Goal: Task Accomplishment & Management: Manage account settings

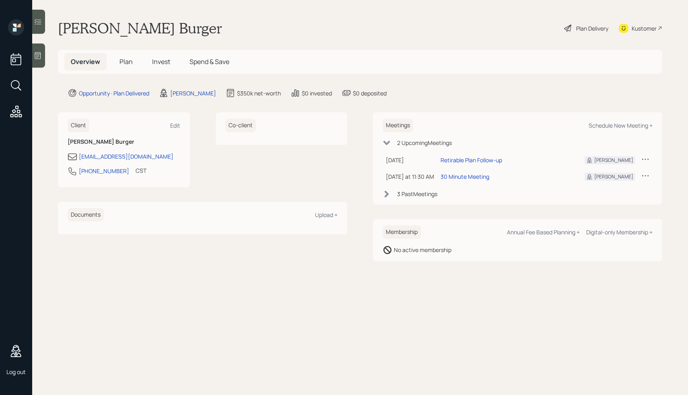
click at [124, 61] on span "Plan" at bounding box center [125, 61] width 13 height 9
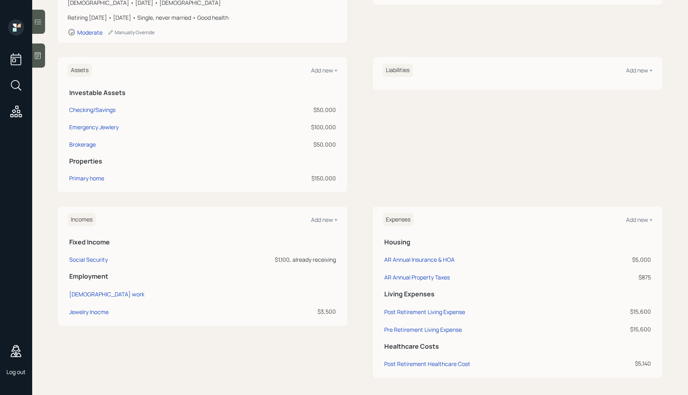
scroll to position [151, 0]
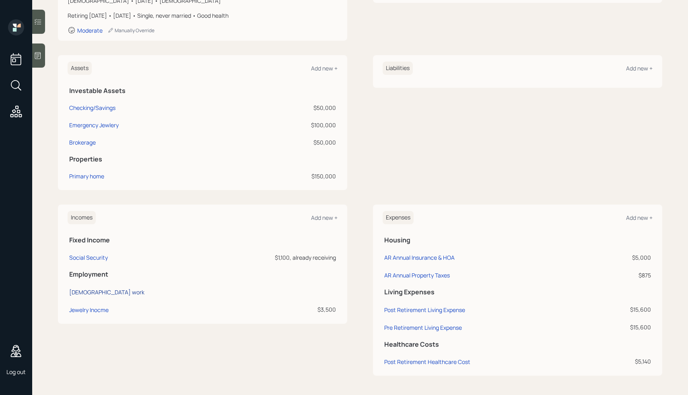
click at [89, 293] on div "Full-time work" at bounding box center [106, 292] width 75 height 8
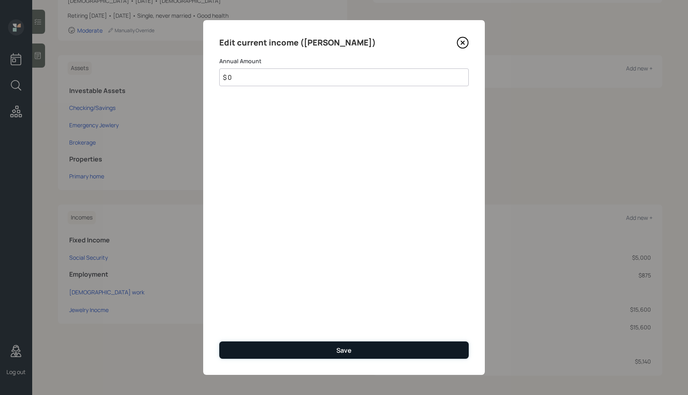
click at [352, 348] on button "Save" at bounding box center [343, 349] width 249 height 17
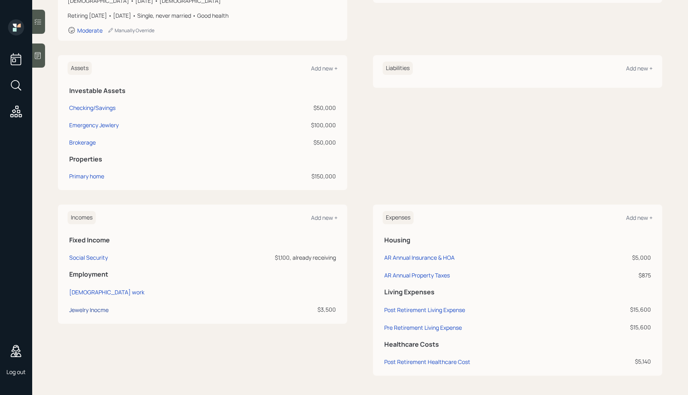
click at [86, 308] on div "Jewelry Inocme" at bounding box center [88, 310] width 39 height 8
select select "part_time"
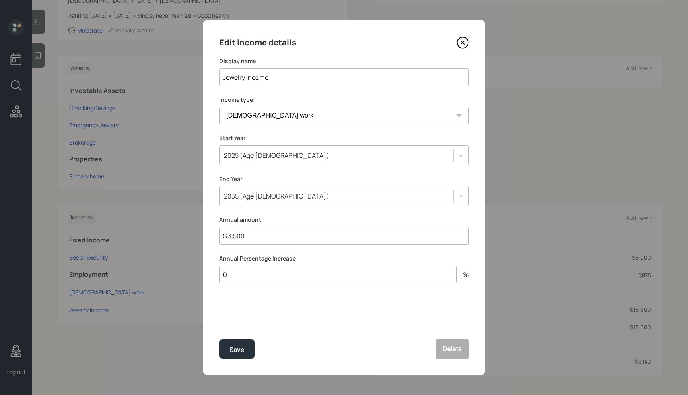
click at [255, 78] on input "Jewelry Inocme" at bounding box center [343, 77] width 249 height 18
type input "Jewelry Income"
click at [239, 351] on div "Save" at bounding box center [236, 349] width 15 height 11
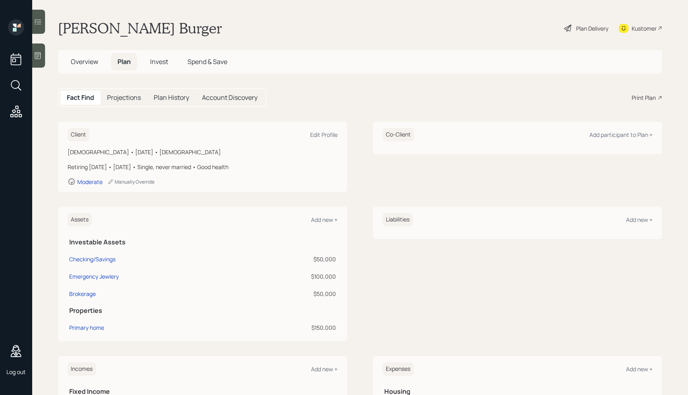
click at [124, 94] on h5 "Projections" at bounding box center [124, 98] width 34 height 8
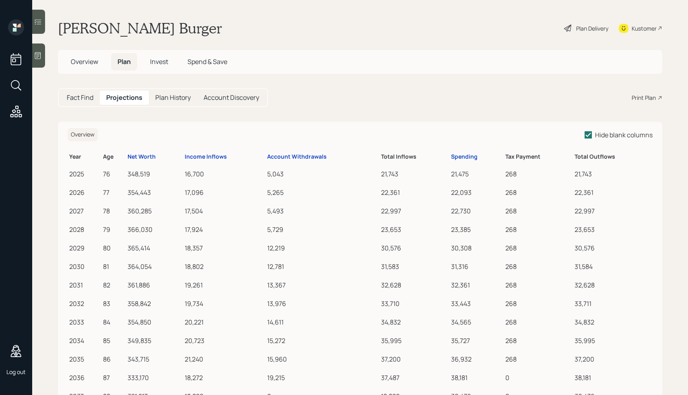
click at [163, 62] on span "Invest" at bounding box center [159, 61] width 18 height 9
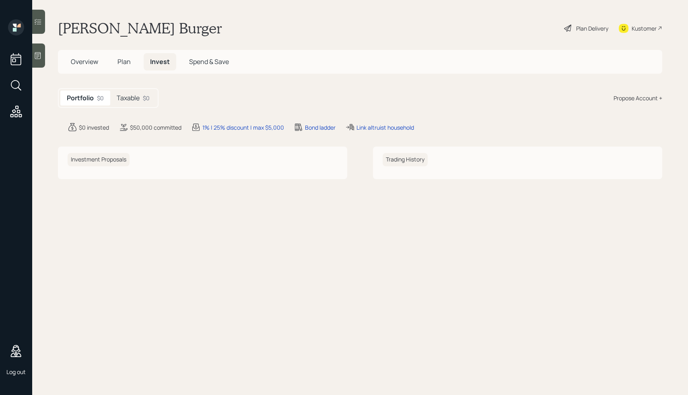
click at [127, 100] on h5 "Taxable" at bounding box center [128, 98] width 23 height 8
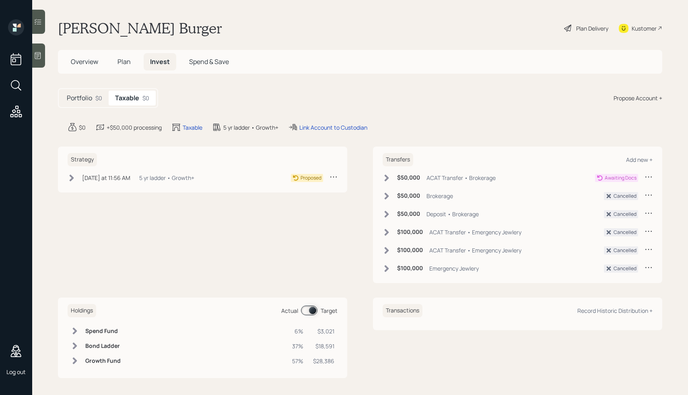
drag, startPoint x: 82, startPoint y: 103, endPoint x: 72, endPoint y: 103, distance: 10.1
click at [72, 103] on div "Portfolio $0" at bounding box center [84, 98] width 48 height 15
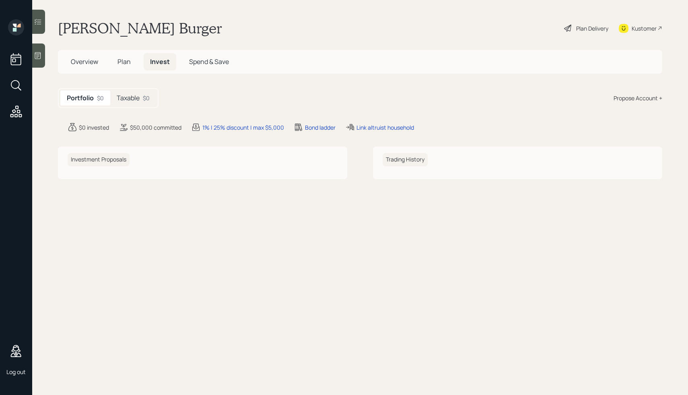
click at [122, 63] on span "Plan" at bounding box center [123, 61] width 13 height 9
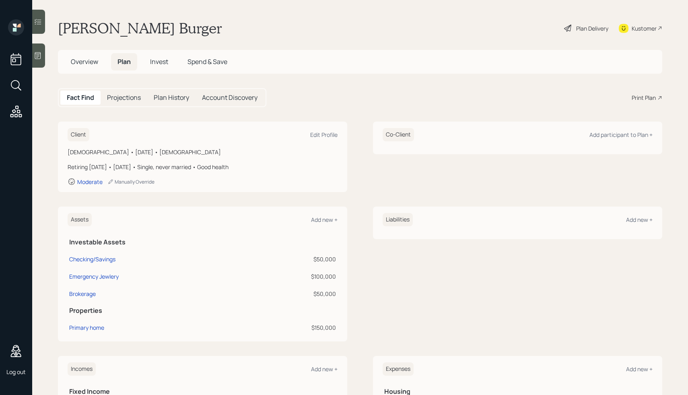
click at [122, 97] on h5 "Projections" at bounding box center [124, 98] width 34 height 8
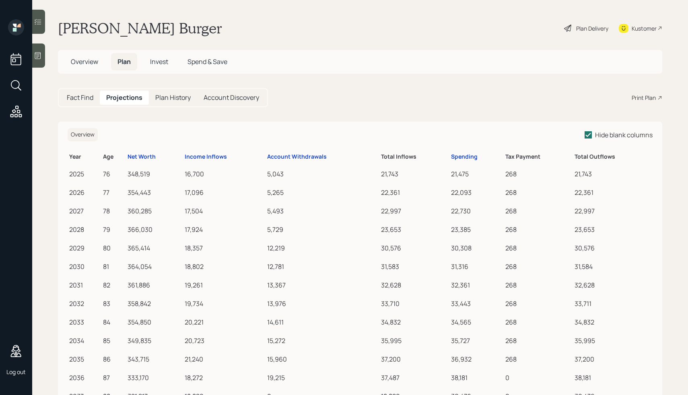
click at [165, 95] on h5 "Plan History" at bounding box center [172, 98] width 35 height 8
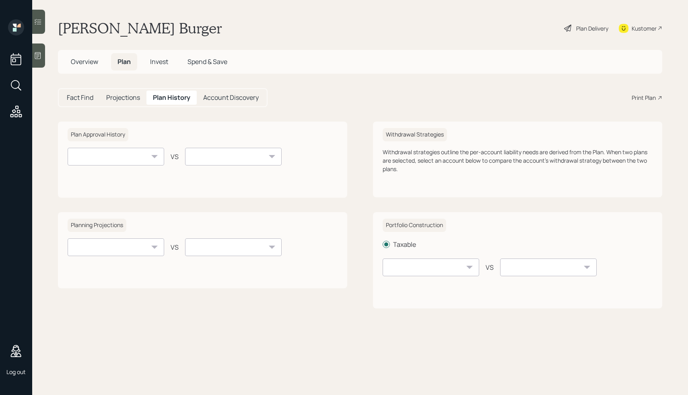
click at [228, 98] on h5 "Account Discovery" at bounding box center [231, 98] width 56 height 8
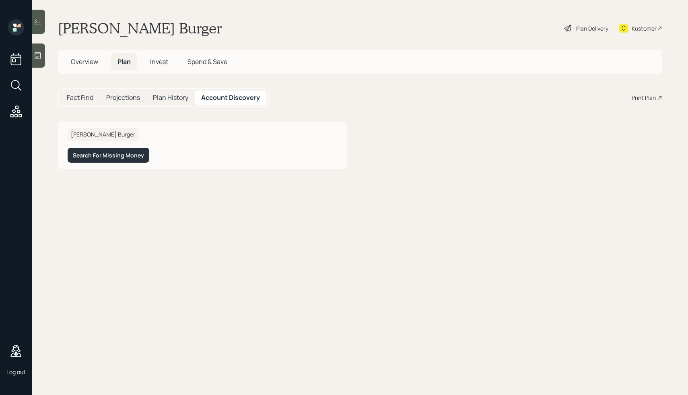
click at [79, 98] on h5 "Fact Find" at bounding box center [80, 98] width 27 height 8
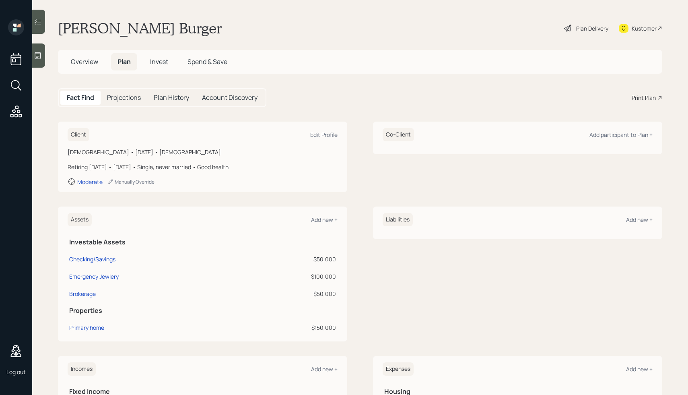
click at [159, 66] on h5 "Invest" at bounding box center [159, 61] width 31 height 17
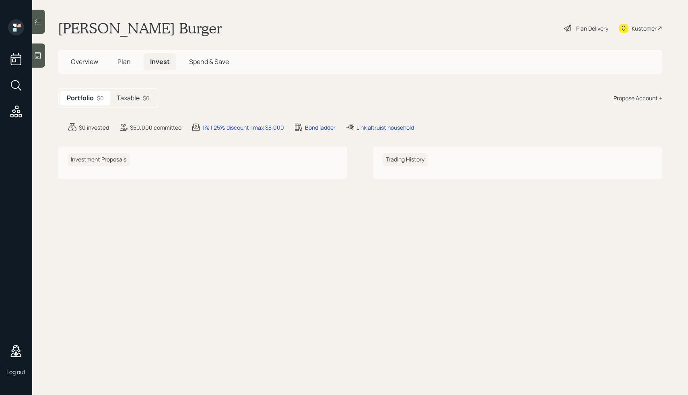
click at [137, 97] on h5 "Taxable" at bounding box center [128, 98] width 23 height 8
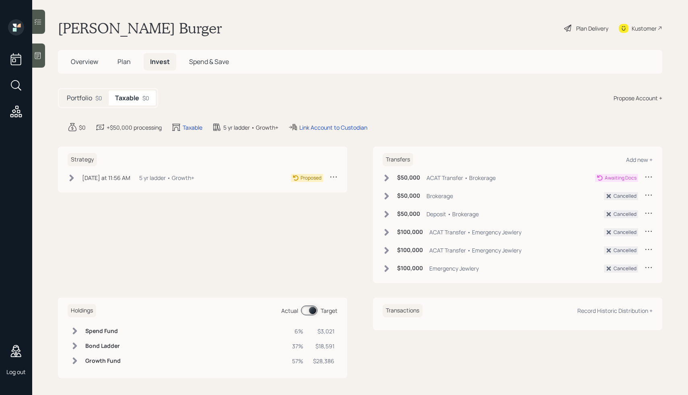
scroll to position [2, 0]
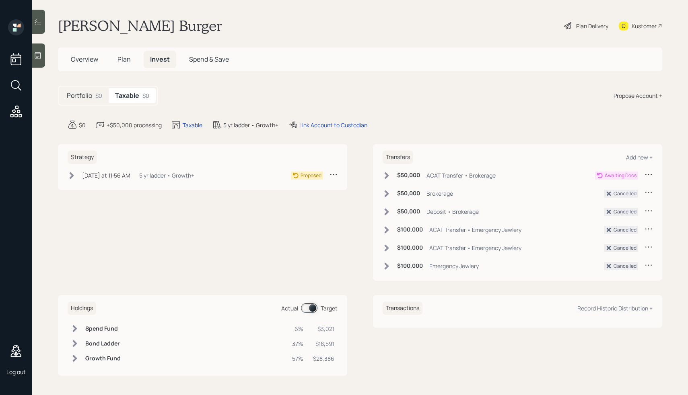
click at [303, 306] on span at bounding box center [309, 308] width 16 height 10
click at [303, 307] on input at bounding box center [302, 308] width 3 height 2
click at [390, 174] on icon at bounding box center [387, 175] width 8 height 8
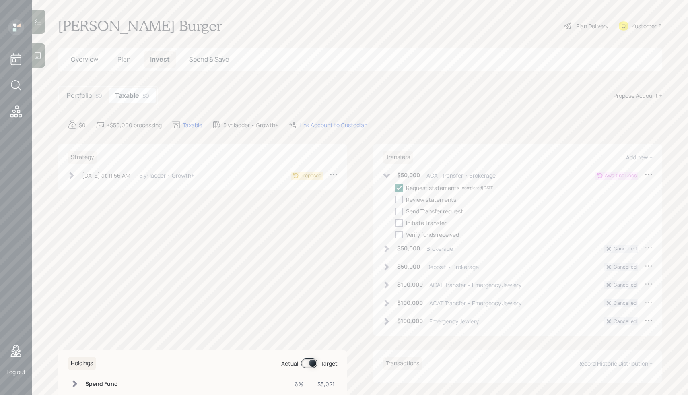
click at [390, 174] on icon at bounding box center [387, 175] width 8 height 8
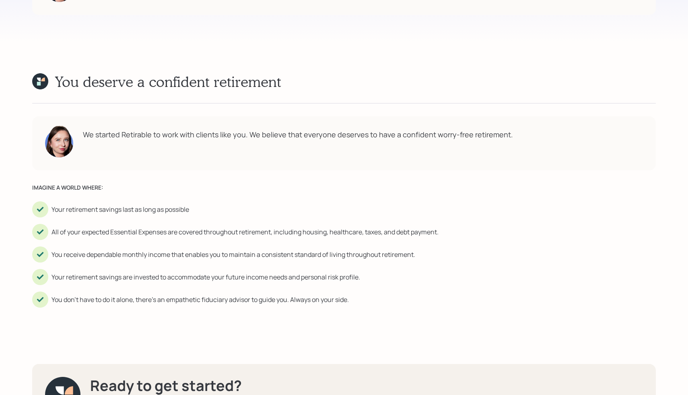
scroll to position [1610, 0]
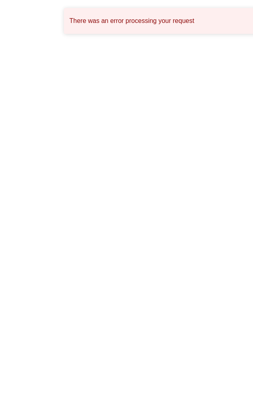
click at [183, 0] on html "There was an error processing your request" at bounding box center [126, 0] width 253 height 0
click at [101, 0] on html "There was an error processing your request" at bounding box center [126, 0] width 253 height 0
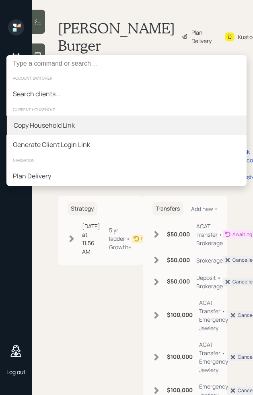
click at [60, 126] on div "Copy Household Link" at bounding box center [44, 125] width 61 height 10
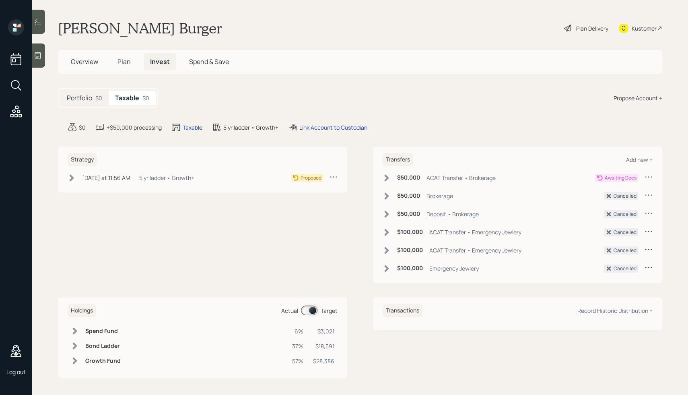
click at [253, 73] on div "Overview Plan Invest Spend & Save" at bounding box center [360, 62] width 604 height 24
click at [192, 64] on span "Spend & Save" at bounding box center [209, 61] width 40 height 9
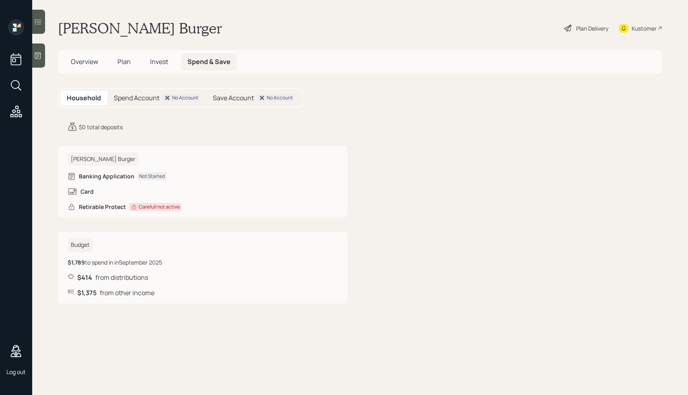
click at [158, 63] on span "Invest" at bounding box center [159, 61] width 18 height 9
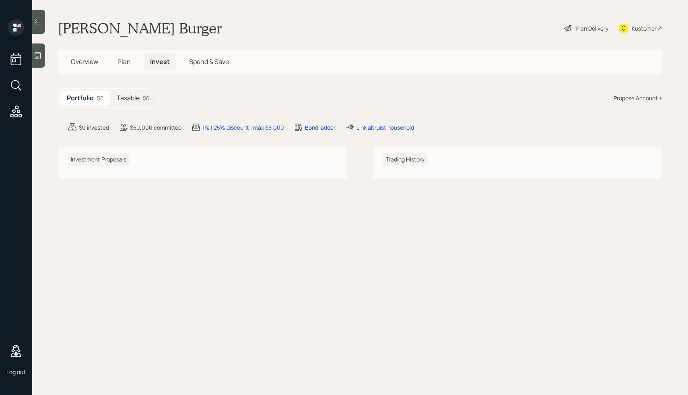
click at [130, 97] on h5 "Taxable" at bounding box center [128, 98] width 23 height 8
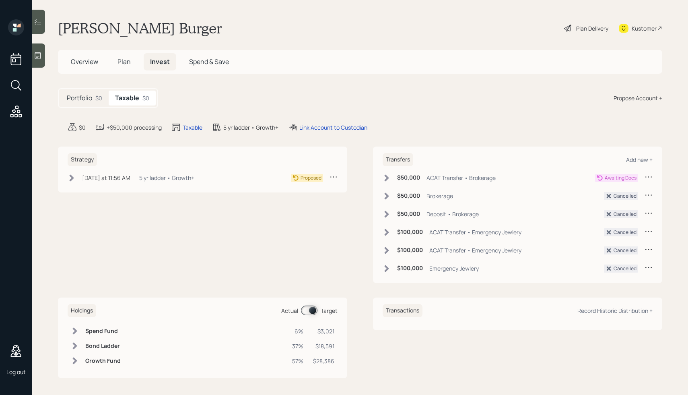
click at [128, 65] on span "Plan" at bounding box center [123, 61] width 13 height 9
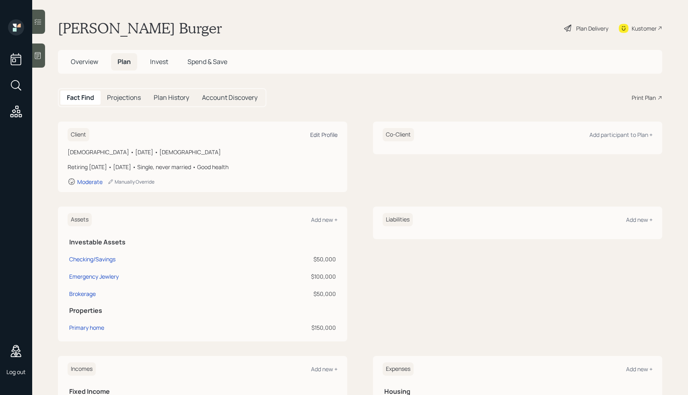
click at [253, 134] on div "Edit Profile" at bounding box center [323, 135] width 27 height 8
select select "good"
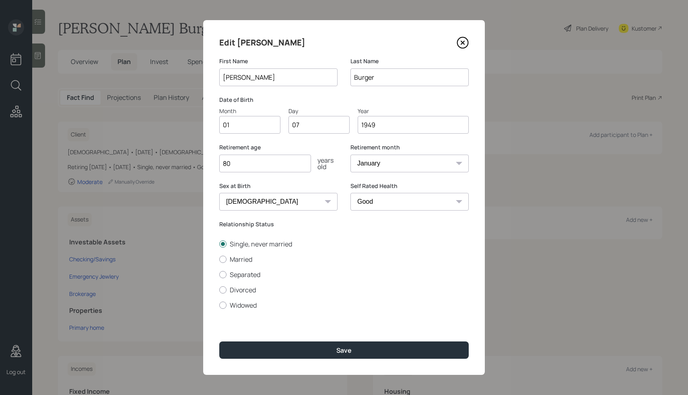
click at [253, 100] on label "Date of Birth" at bounding box center [343, 100] width 249 height 8
click at [253, 40] on icon at bounding box center [463, 43] width 12 height 12
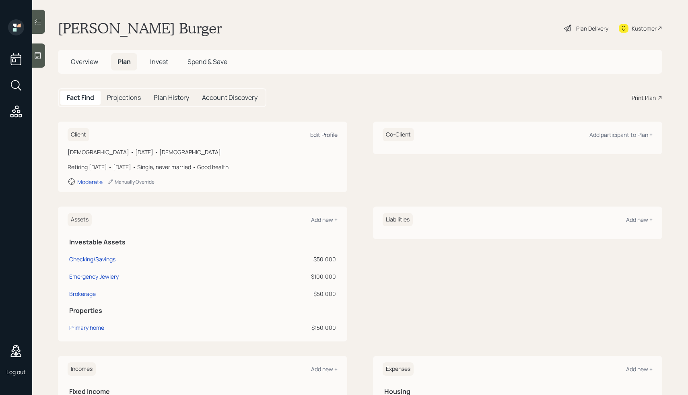
click at [253, 133] on div "Edit Profile" at bounding box center [323, 135] width 27 height 8
select select "good"
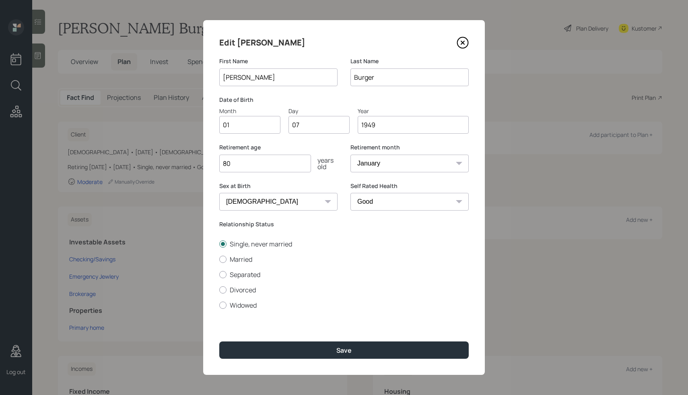
click at [253, 39] on icon at bounding box center [463, 43] width 12 height 12
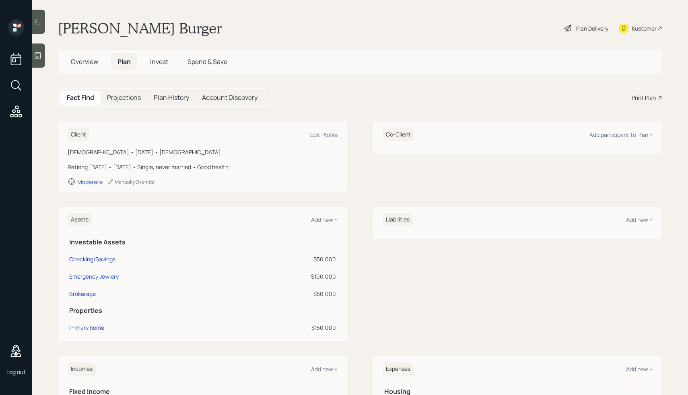
click at [129, 104] on div "Projections" at bounding box center [124, 98] width 47 height 14
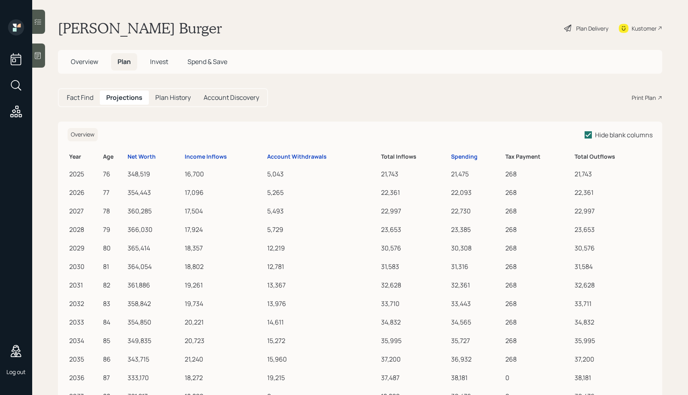
click at [171, 98] on h5 "Plan History" at bounding box center [172, 98] width 35 height 8
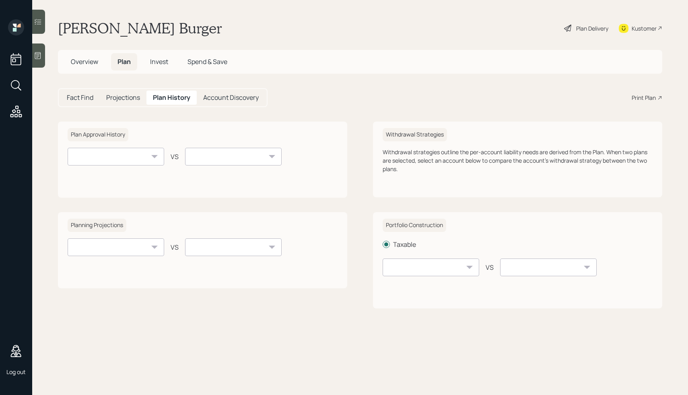
click at [73, 89] on div "Fact Find Projections Plan History Account Discovery" at bounding box center [163, 97] width 210 height 19
click at [72, 92] on div "Fact Find" at bounding box center [79, 98] width 39 height 14
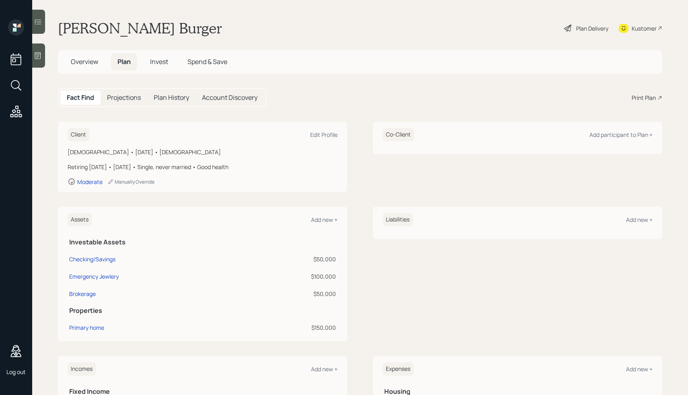
click at [163, 65] on span "Invest" at bounding box center [159, 61] width 18 height 9
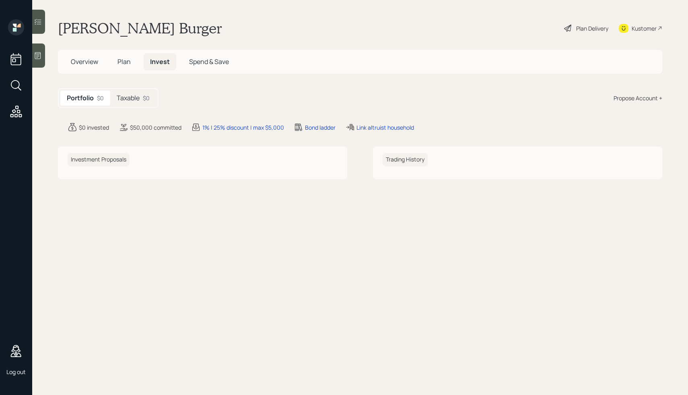
click at [134, 93] on div "Taxable $0" at bounding box center [133, 98] width 46 height 15
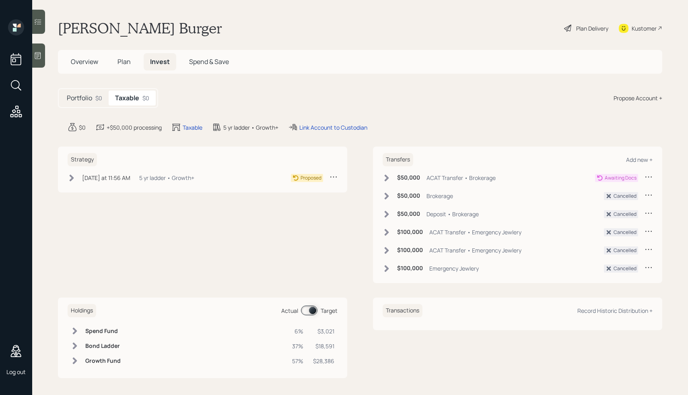
scroll to position [2, 0]
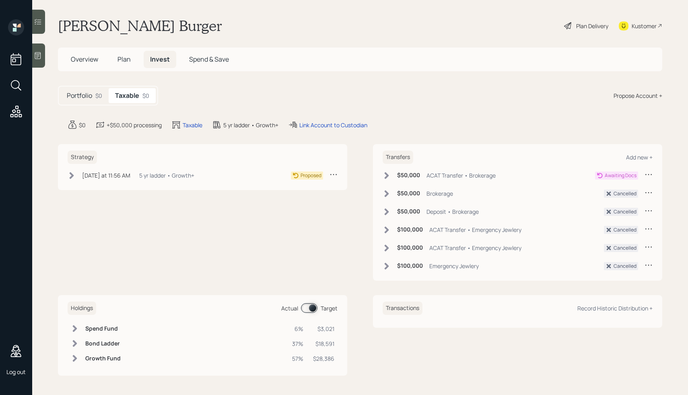
click at [211, 72] on main "Falk Burger Plan Delivery Kustomer Overview Plan Invest Spend & Save Portfolio …" at bounding box center [360, 197] width 656 height 395
click at [82, 66] on h5 "Overview" at bounding box center [84, 59] width 40 height 17
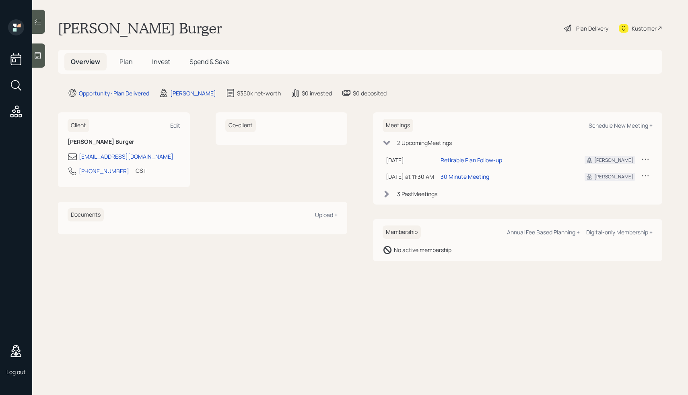
click at [120, 63] on span "Plan" at bounding box center [125, 61] width 13 height 9
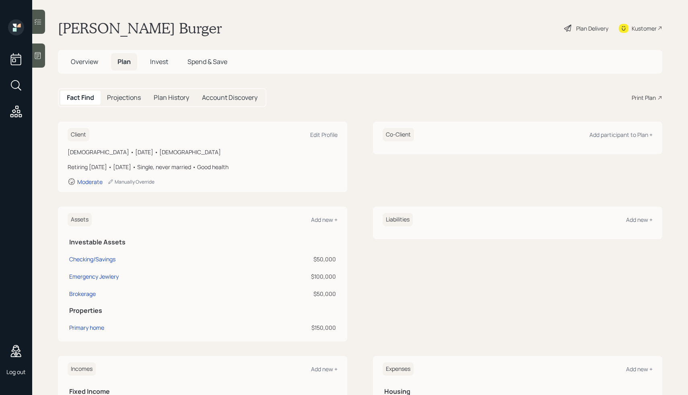
click at [94, 62] on span "Overview" at bounding box center [84, 61] width 27 height 9
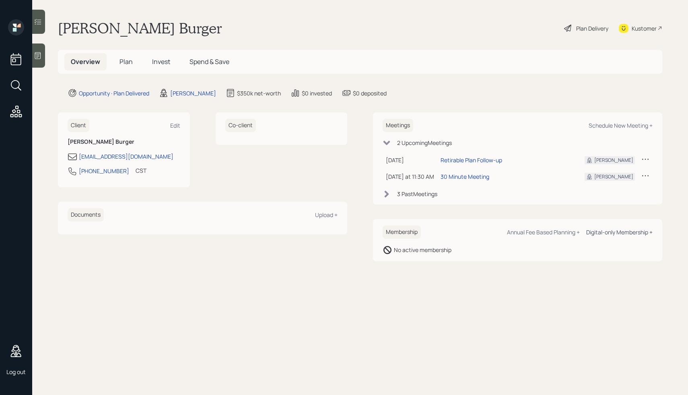
click at [253, 231] on div "Digital-only Membership +" at bounding box center [619, 232] width 66 height 8
click at [253, 47] on main "Falk Burger Plan Delivery Kustomer Overview Plan Invest Spend & Save Opportunit…" at bounding box center [360, 197] width 656 height 395
click at [39, 50] on div at bounding box center [38, 55] width 13 height 24
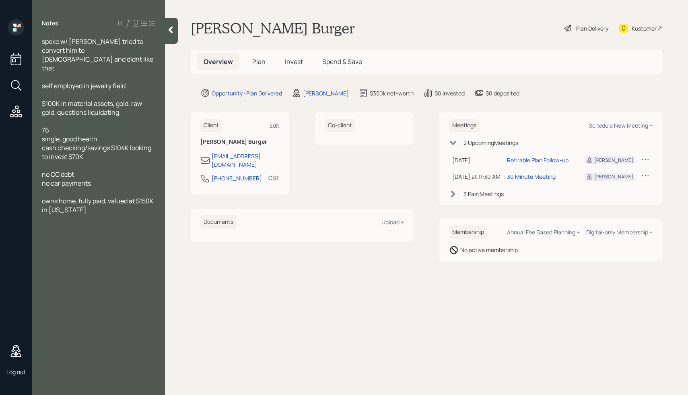
click at [253, 320] on main "Falk Burger Plan Delivery Kustomer Overview Plan Invest Spend & Save Opportunit…" at bounding box center [426, 197] width 523 height 395
click at [172, 29] on icon at bounding box center [171, 30] width 8 height 8
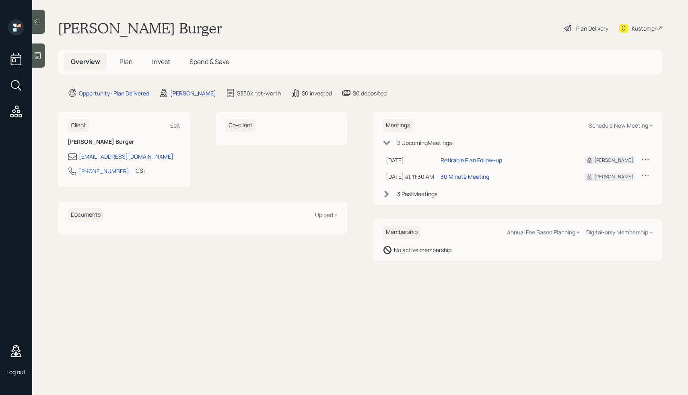
click at [45, 59] on main "Falk Burger Plan Delivery Kustomer Overview Plan Invest Spend & Save Opportunit…" at bounding box center [360, 197] width 656 height 395
click at [40, 59] on icon at bounding box center [38, 55] width 8 height 8
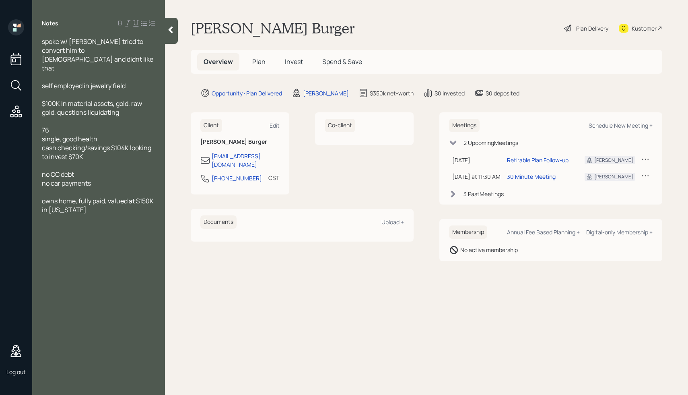
click at [169, 33] on icon at bounding box center [171, 30] width 8 height 8
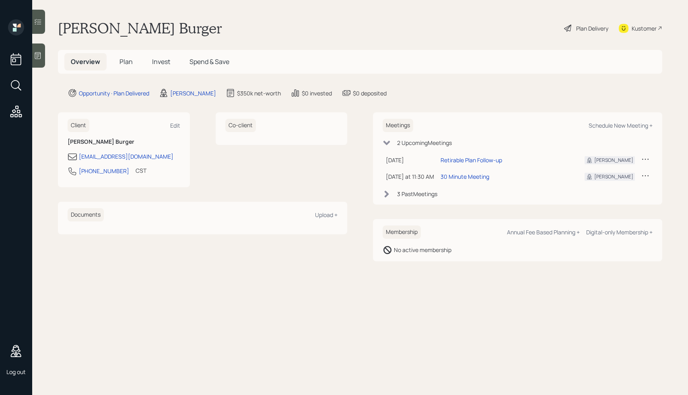
click at [247, 39] on main "Falk Burger Plan Delivery Kustomer Overview Plan Invest Spend & Save Opportunit…" at bounding box center [360, 197] width 656 height 395
click at [387, 194] on icon at bounding box center [387, 193] width 4 height 7
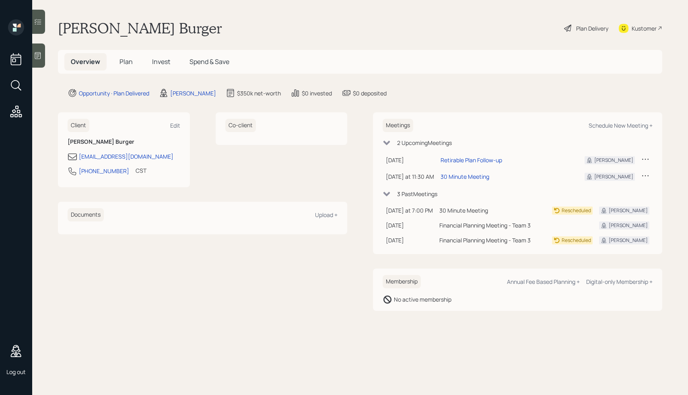
click at [127, 62] on span "Plan" at bounding box center [125, 61] width 13 height 9
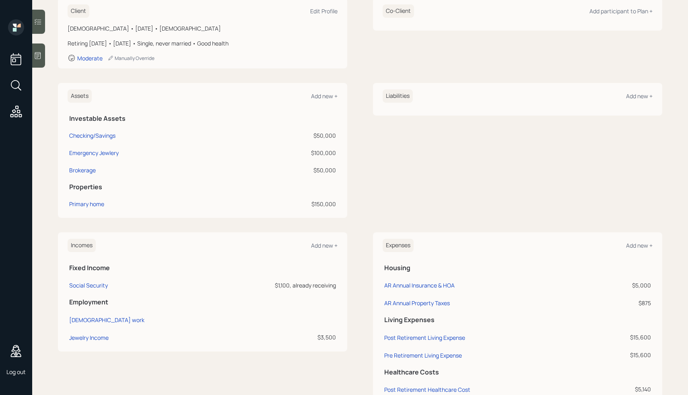
scroll to position [151, 0]
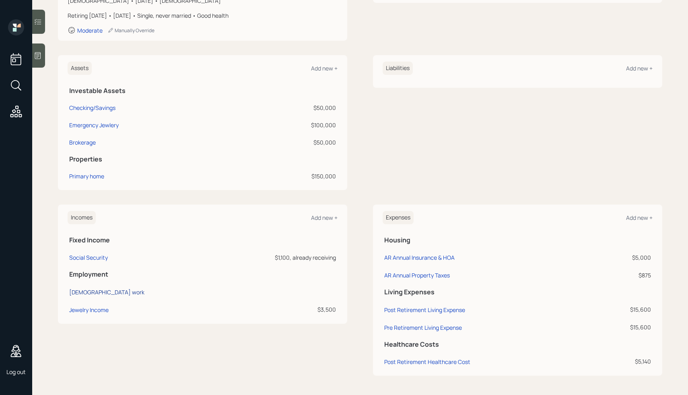
click at [87, 293] on div "[DEMOGRAPHIC_DATA] work" at bounding box center [106, 292] width 75 height 8
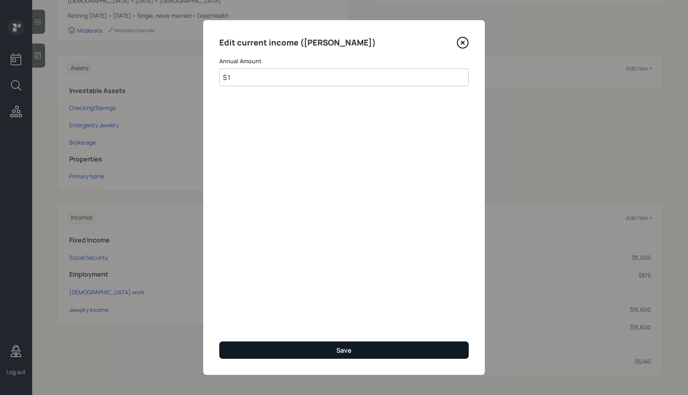
type input "$ 1"
click at [327, 348] on button "Save" at bounding box center [343, 349] width 249 height 17
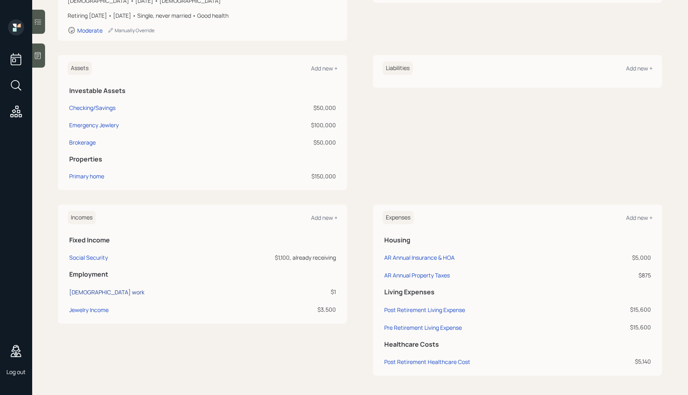
click at [79, 295] on div "[DEMOGRAPHIC_DATA] work" at bounding box center [106, 292] width 75 height 8
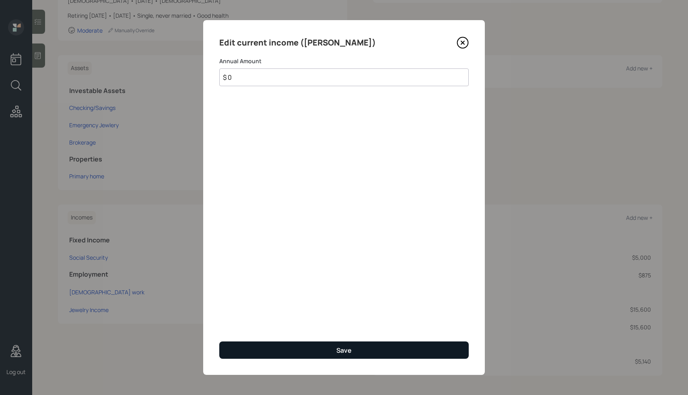
type input "$ 0"
click at [290, 342] on button "Save" at bounding box center [343, 349] width 249 height 17
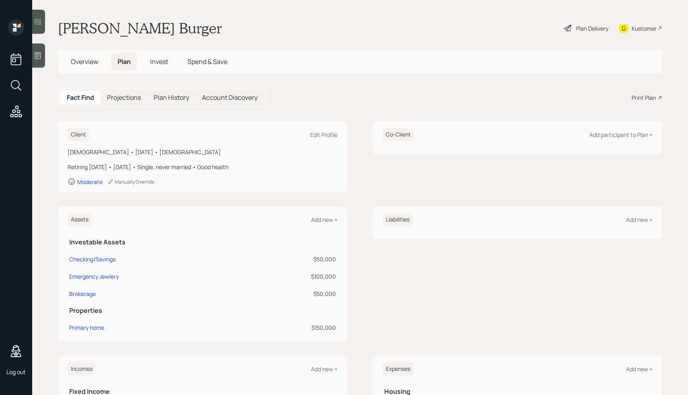
click at [585, 31] on div "Plan Delivery" at bounding box center [592, 28] width 32 height 8
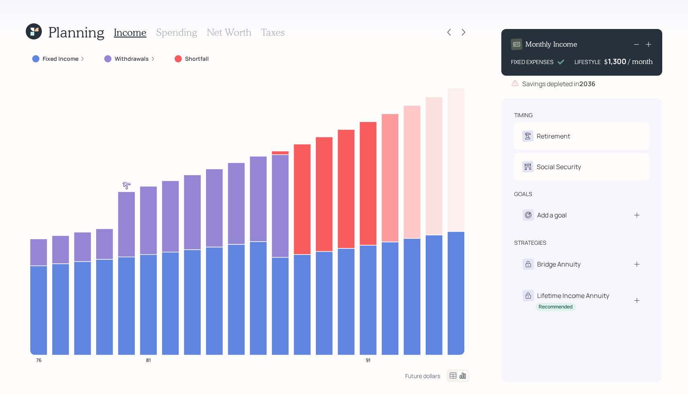
click at [270, 35] on h3 "Taxes" at bounding box center [272, 33] width 23 height 12
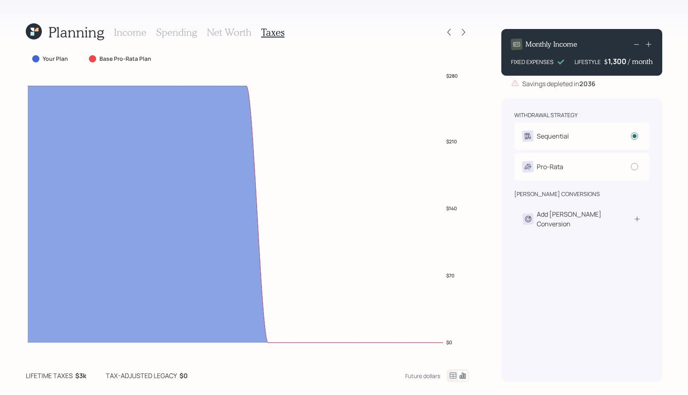
click at [140, 33] on h3 "Income" at bounding box center [130, 33] width 33 height 12
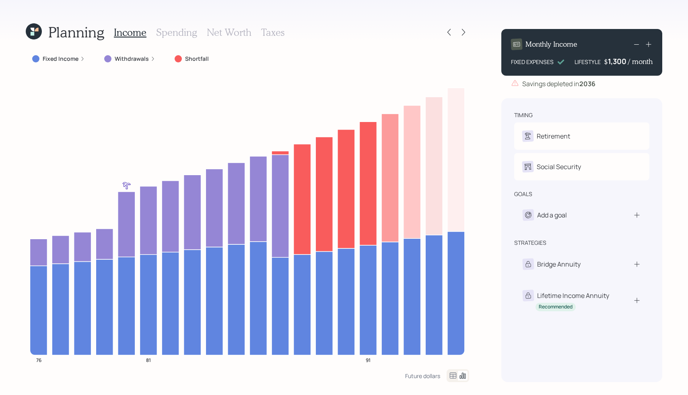
click at [61, 62] on label "Fixed Income" at bounding box center [61, 59] width 36 height 8
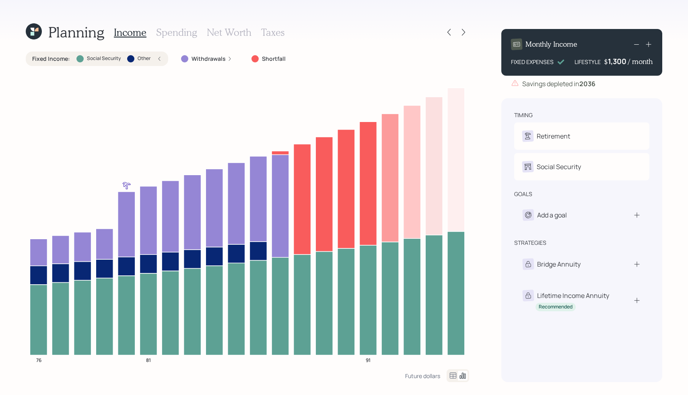
click at [202, 54] on div "Withdrawals" at bounding box center [207, 58] width 64 height 14
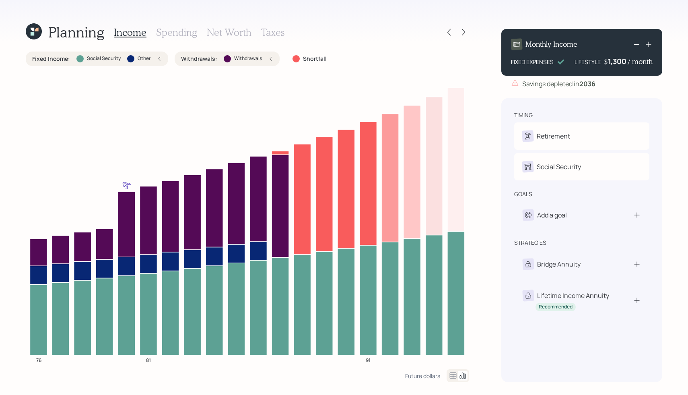
click at [229, 55] on div "Withdrawals" at bounding box center [243, 58] width 38 height 7
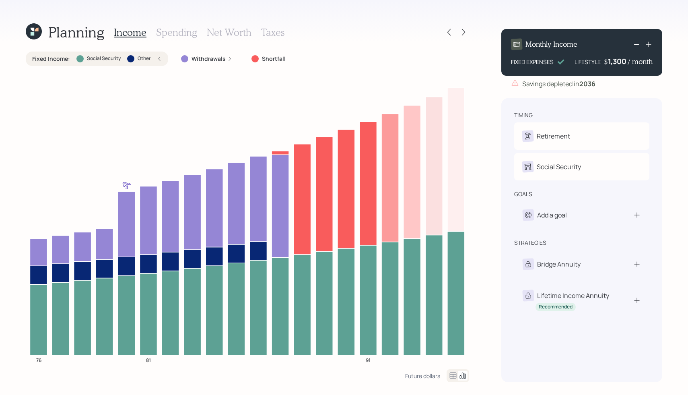
click at [180, 33] on h3 "Spending" at bounding box center [176, 33] width 41 height 12
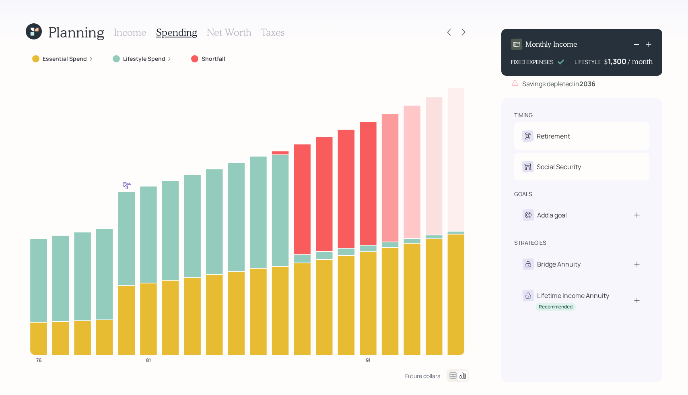
click at [207, 35] on h3 "Net Worth" at bounding box center [229, 33] width 45 height 12
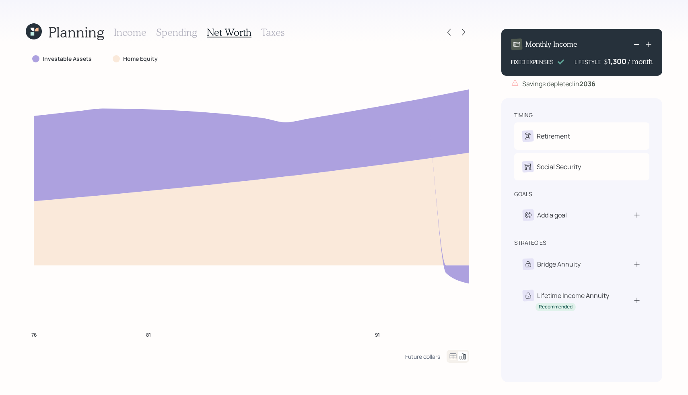
click at [271, 30] on h3 "Taxes" at bounding box center [272, 33] width 23 height 12
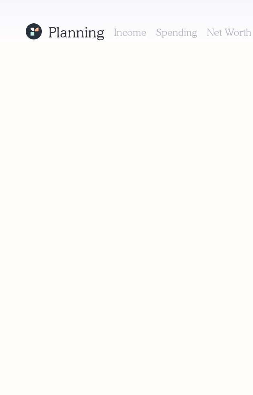
radio input "true"
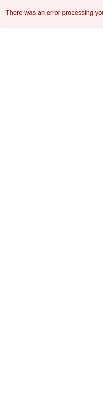
click at [43, 0] on html "There was an error processing your request" at bounding box center [51, 0] width 103 height 0
click at [102, 0] on html "There was an error processing your request" at bounding box center [51, 0] width 103 height 0
click at [72, 0] on html "There was an error processing your request" at bounding box center [51, 0] width 103 height 0
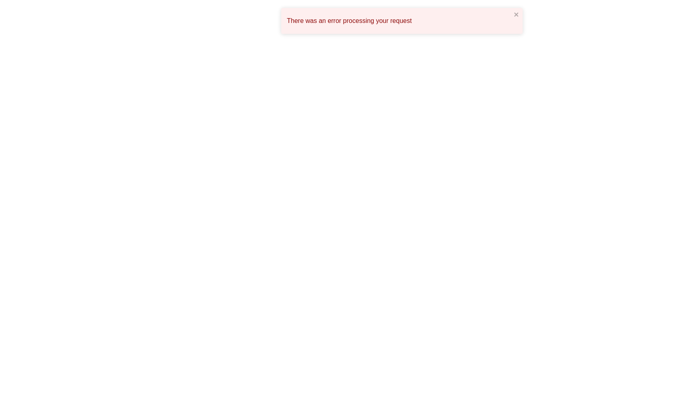
click at [102, 0] on html "There was an error processing your request" at bounding box center [344, 0] width 688 height 0
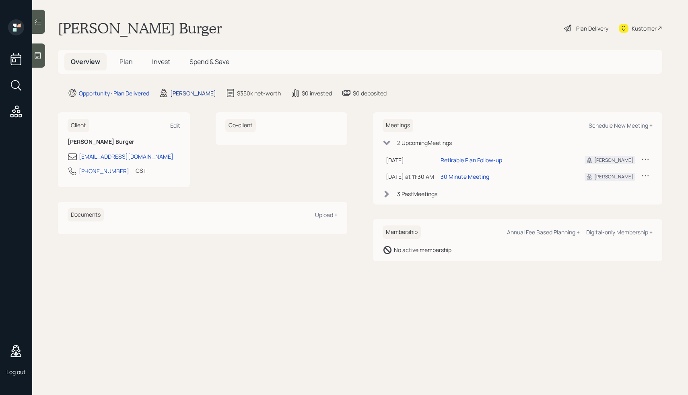
click at [179, 90] on div "[PERSON_NAME]" at bounding box center [193, 93] width 46 height 8
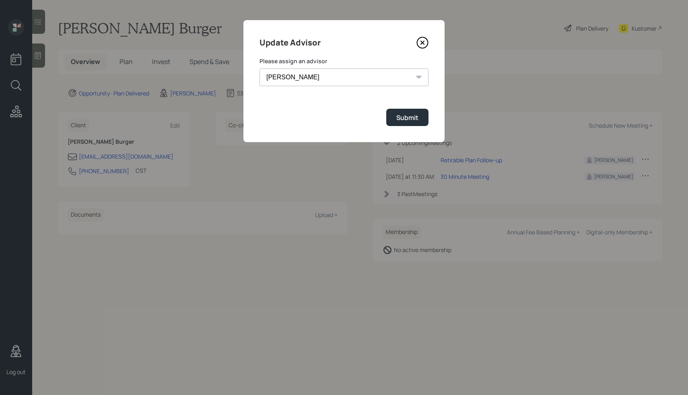
click at [340, 76] on select "[PERSON_NAME] [PERSON_NAME] End [PERSON_NAME] [PERSON_NAME] [PERSON_NAME] [PERS…" at bounding box center [344, 77] width 169 height 18
select select "0b795ae8-1863-4763-b3fc-5d179ee76cb1"
click at [260, 68] on select "[PERSON_NAME] [PERSON_NAME] End [PERSON_NAME] [PERSON_NAME] [PERSON_NAME] [PERS…" at bounding box center [344, 77] width 169 height 18
click at [400, 114] on div "Submit" at bounding box center [407, 117] width 22 height 9
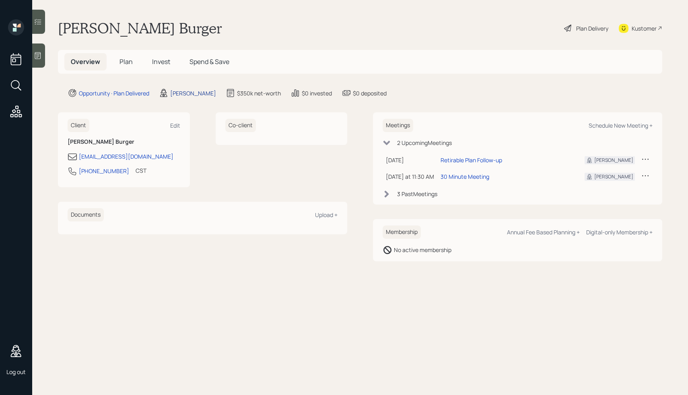
click at [186, 91] on div "[PERSON_NAME]" at bounding box center [193, 93] width 46 height 8
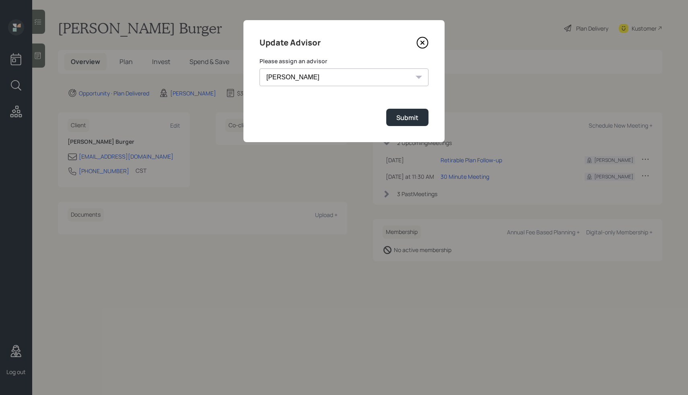
click at [308, 75] on select "[PERSON_NAME] [PERSON_NAME] End [PERSON_NAME] [PERSON_NAME] [PERSON_NAME] [PERS…" at bounding box center [344, 77] width 169 height 18
select select "b1d8ea90-abcc-42aa-86cc-4f33a132aacc"
click at [260, 68] on select "[PERSON_NAME] [PERSON_NAME] End [PERSON_NAME] [PERSON_NAME] [PERSON_NAME] [PERS…" at bounding box center [344, 77] width 169 height 18
click at [420, 119] on button "Submit" at bounding box center [407, 117] width 42 height 17
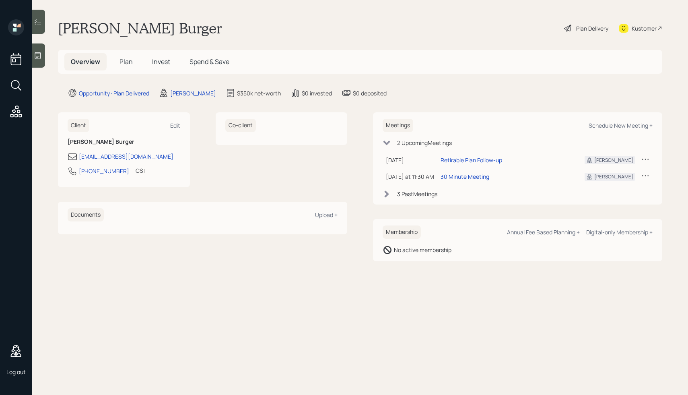
click at [190, 65] on span "Spend & Save" at bounding box center [209, 61] width 40 height 9
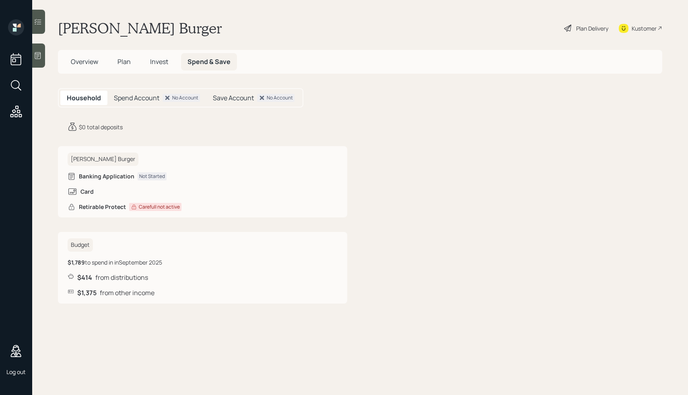
click at [157, 61] on span "Invest" at bounding box center [159, 61] width 18 height 9
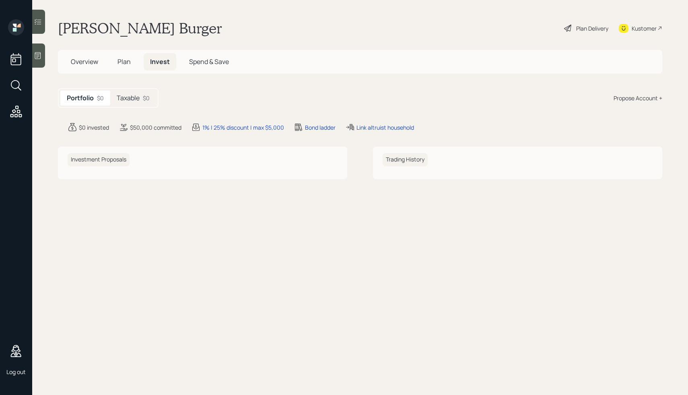
click at [78, 68] on h5 "Overview" at bounding box center [84, 61] width 40 height 17
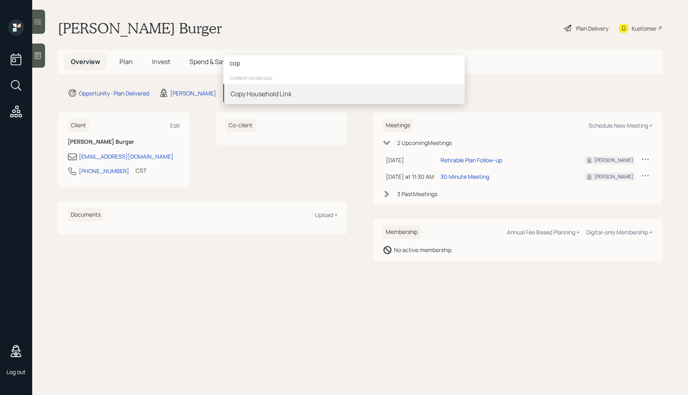
type input "cop"
type input "house"
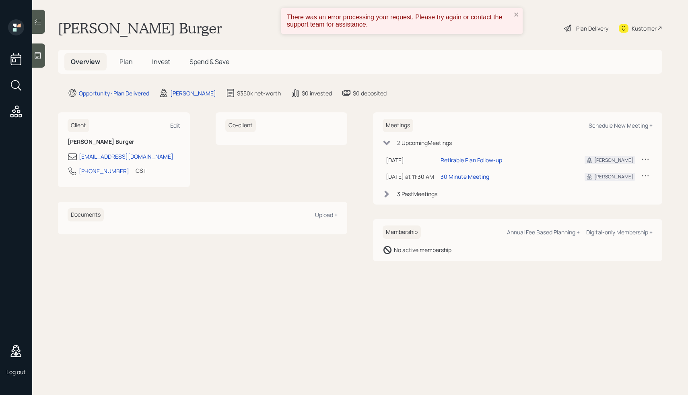
click at [130, 67] on h5 "Plan" at bounding box center [126, 61] width 26 height 17
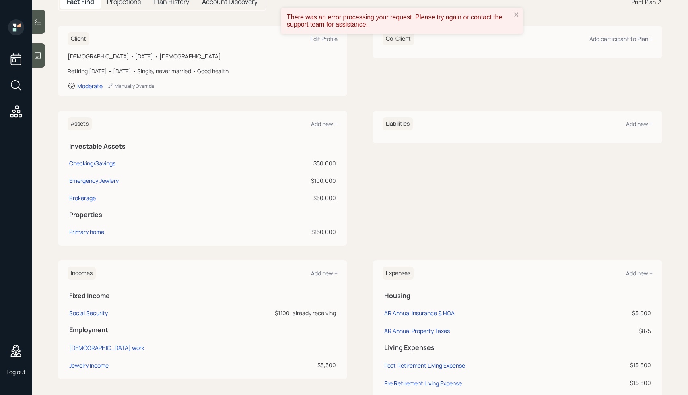
scroll to position [117, 0]
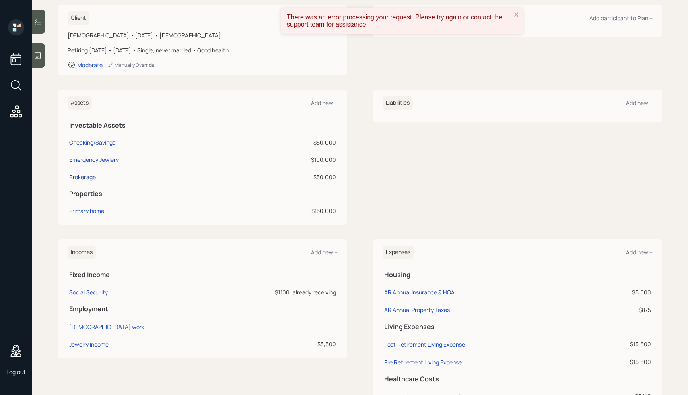
click at [84, 174] on div "Brokerage" at bounding box center [82, 177] width 27 height 8
select select "taxable"
select select "aggressive"
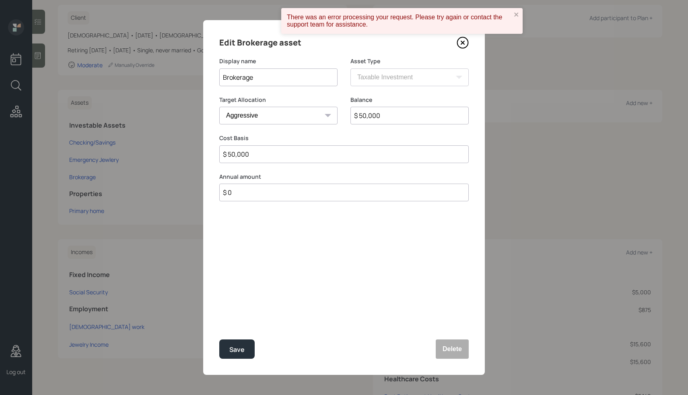
click at [458, 41] on icon at bounding box center [463, 43] width 12 height 12
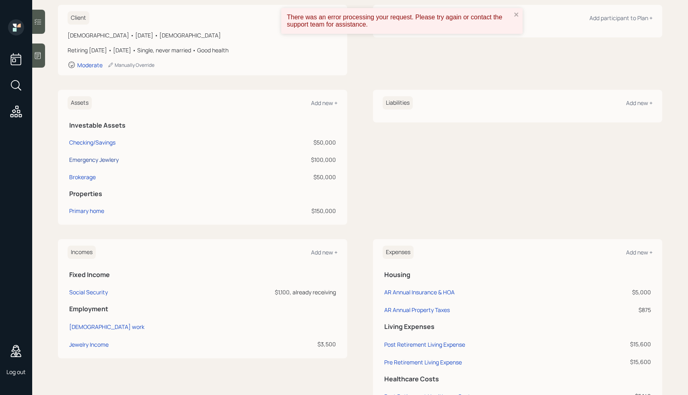
click at [95, 157] on div "Emergency Jewlery" at bounding box center [93, 159] width 49 height 8
select select "emergency_fund"
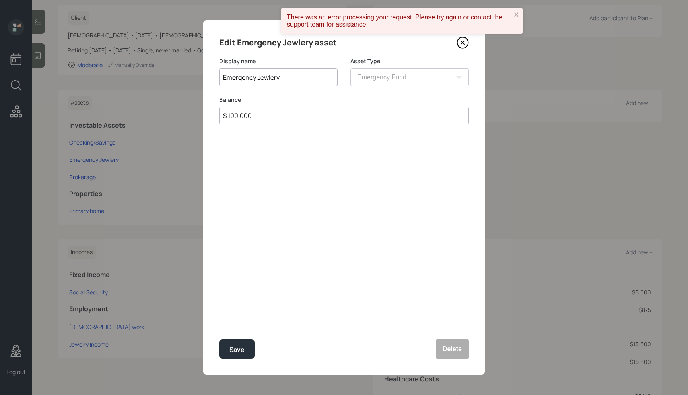
click at [466, 42] on icon at bounding box center [463, 43] width 12 height 12
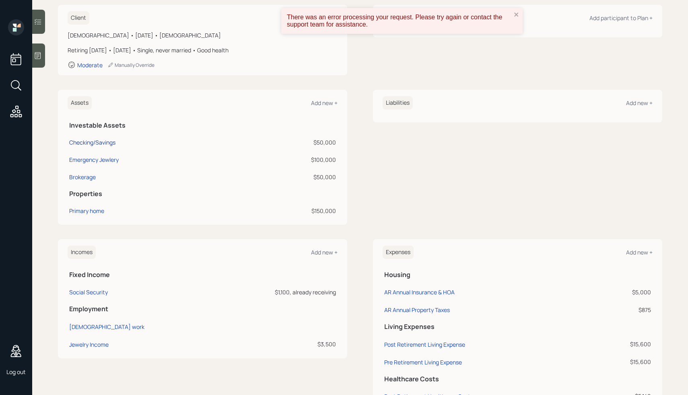
click at [97, 141] on div "Checking/Savings" at bounding box center [92, 142] width 46 height 8
select select "cash"
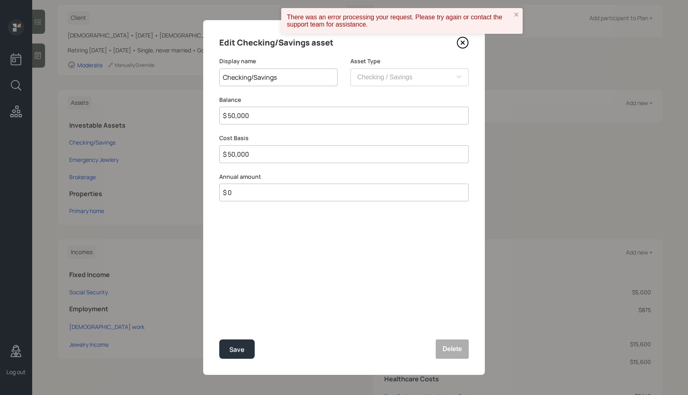
click at [460, 45] on icon at bounding box center [463, 43] width 12 height 12
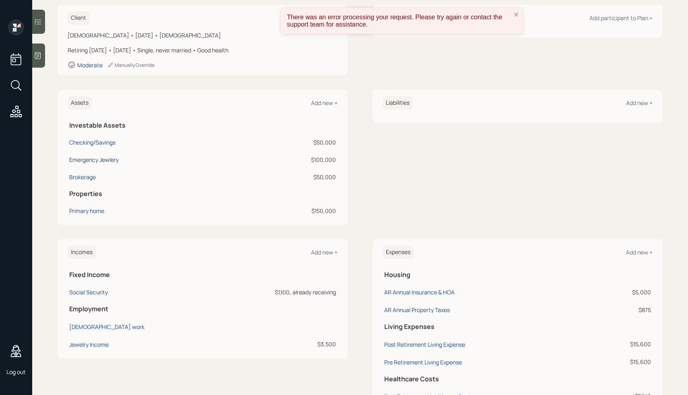
click at [82, 158] on div "Emergency Jewlery" at bounding box center [93, 159] width 49 height 8
select select "emergency_fund"
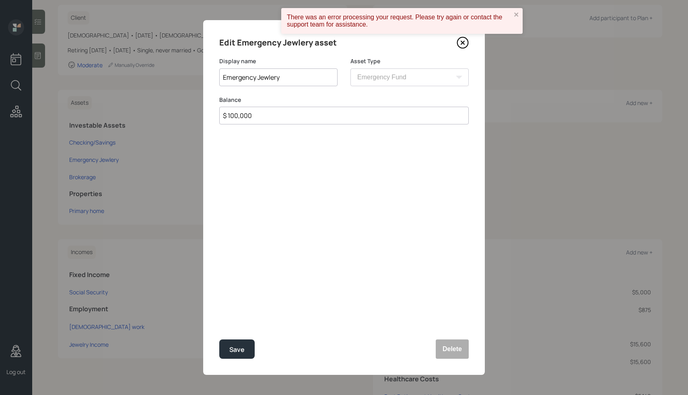
click at [289, 119] on input "$ 100,000" at bounding box center [343, 116] width 249 height 18
click at [519, 15] on icon "close" at bounding box center [517, 14] width 6 height 6
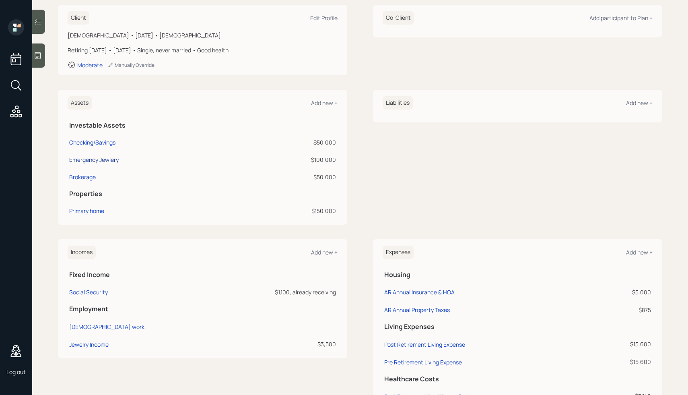
click at [90, 159] on div "Emergency Jewlery" at bounding box center [93, 159] width 49 height 8
select select "emergency_fund"
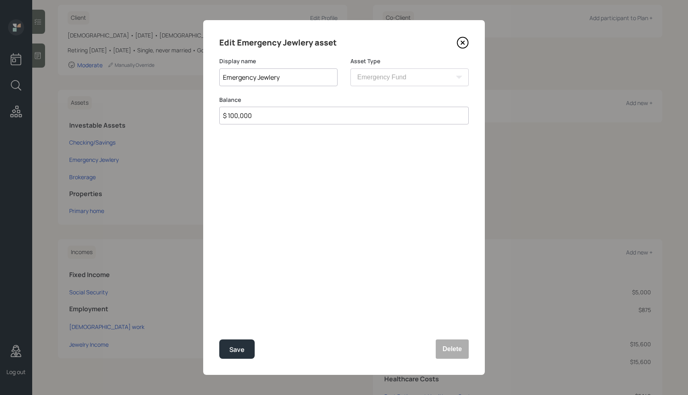
click at [463, 44] on icon at bounding box center [463, 43] width 12 height 12
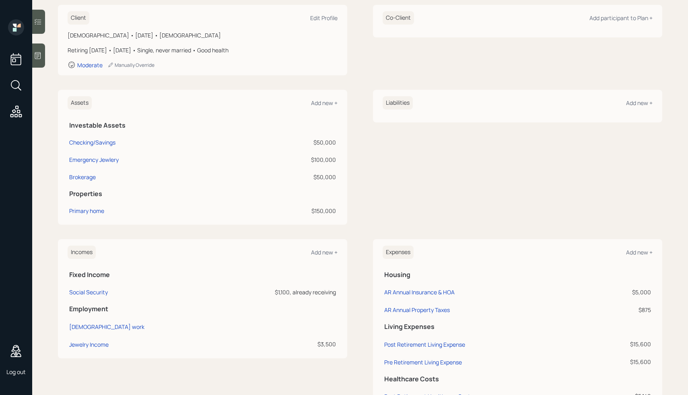
click at [91, 154] on td "Emergency Jewlery" at bounding box center [156, 158] width 176 height 17
click at [87, 157] on div "Emergency Jewlery" at bounding box center [93, 159] width 49 height 8
select select "emergency_fund"
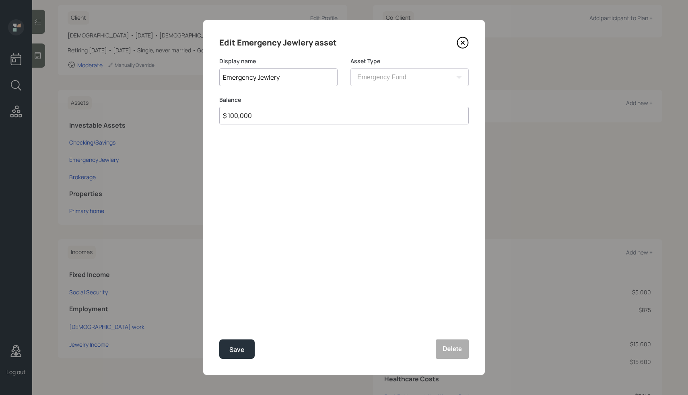
click at [255, 113] on input "$ 100,000" at bounding box center [343, 116] width 249 height 18
click at [459, 41] on icon at bounding box center [463, 43] width 12 height 12
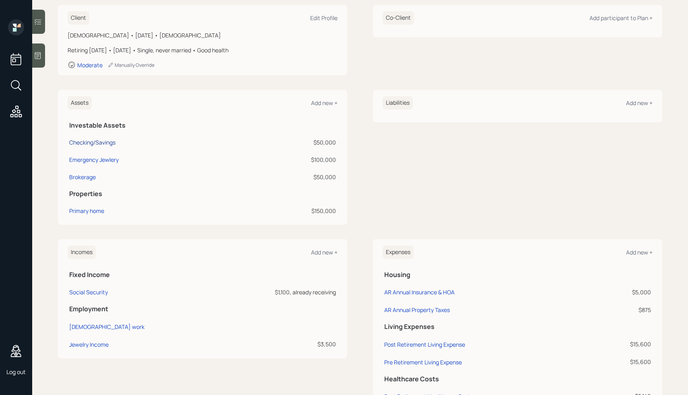
click at [103, 142] on div "Checking/Savings" at bounding box center [92, 142] width 46 height 8
select select "cash"
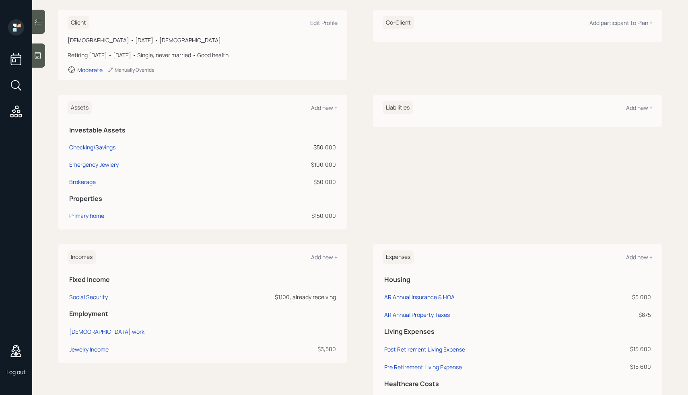
scroll to position [115, 0]
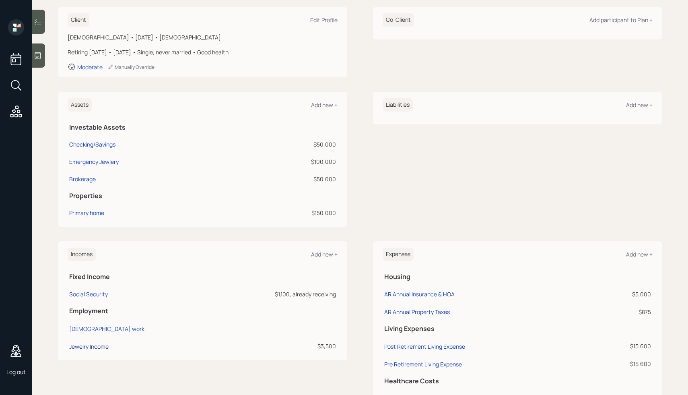
click at [92, 346] on div "Jewelry Income" at bounding box center [88, 346] width 39 height 8
select select "part_time"
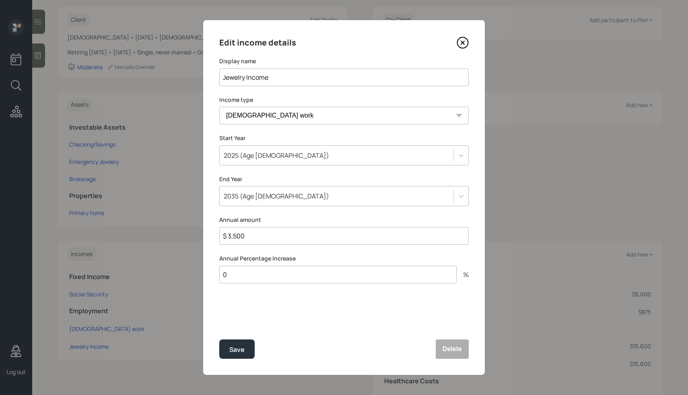
click at [460, 44] on icon at bounding box center [463, 43] width 12 height 12
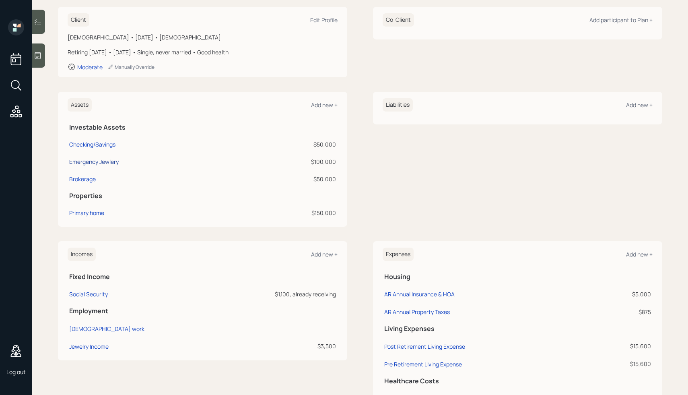
click at [107, 162] on div "Emergency Jewlery" at bounding box center [93, 161] width 49 height 8
select select "emergency_fund"
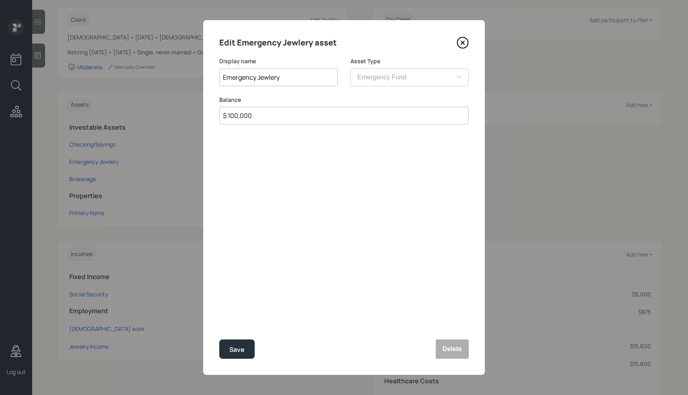
click at [295, 77] on input "Emergency Jewlery" at bounding box center [278, 77] width 118 height 18
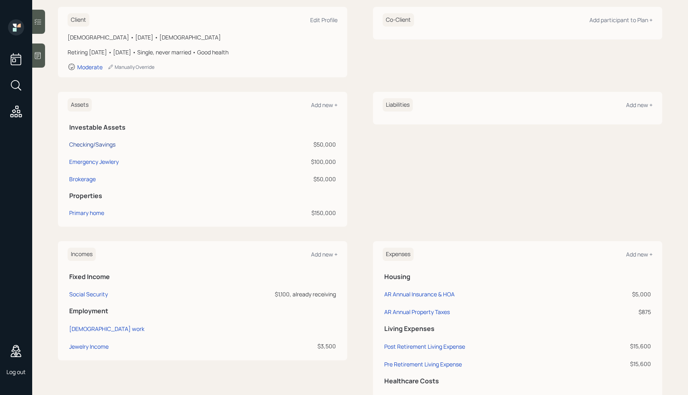
click at [99, 147] on div "Checking/Savings" at bounding box center [92, 144] width 46 height 8
select select "cash"
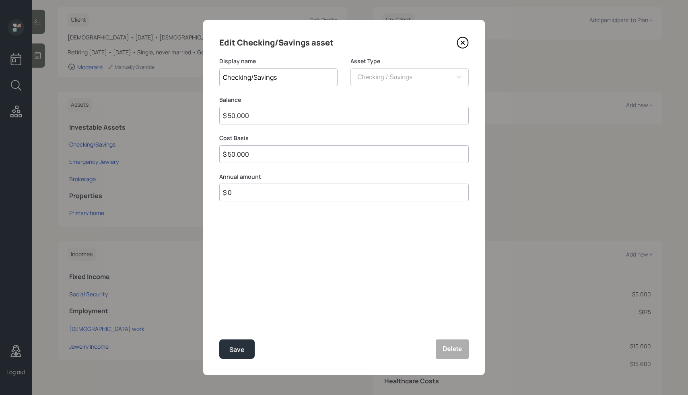
click at [460, 45] on icon at bounding box center [463, 43] width 12 height 12
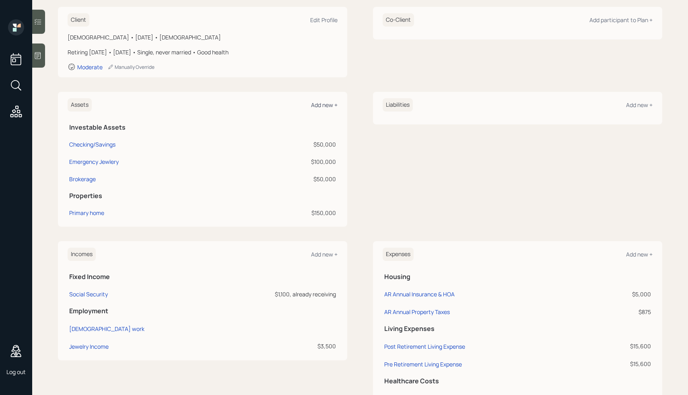
click at [320, 105] on div "Add new +" at bounding box center [324, 105] width 27 height 8
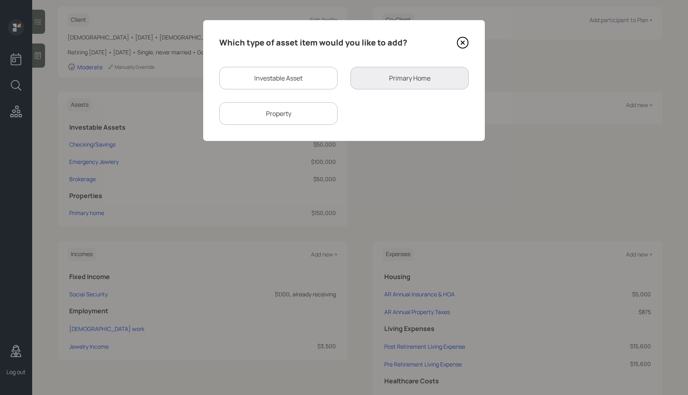
click at [297, 76] on div "Investable Asset" at bounding box center [278, 78] width 118 height 23
select select "taxable"
select select "balanced"
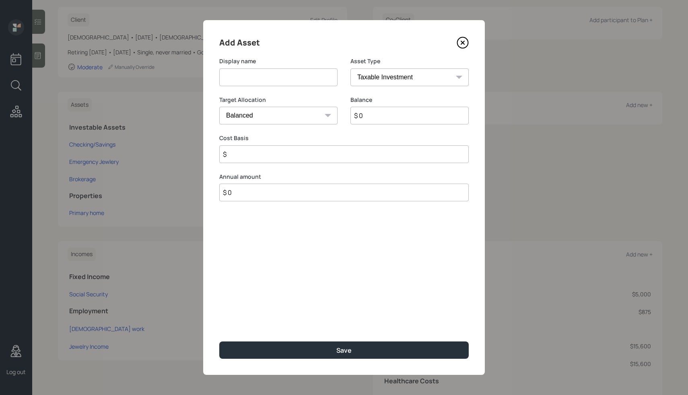
click at [385, 79] on select "SEP IRA IRA Roth IRA 401(k) Roth 401(k) 403(b) Roth 403(b) 457(b) Roth 457(b) H…" at bounding box center [409, 77] width 118 height 18
click at [350, 68] on select "SEP IRA IRA Roth IRA 401(k) Roth 401(k) 403(b) Roth 403(b) 457(b) Roth 457(b) H…" at bounding box center [409, 77] width 118 height 18
click at [373, 78] on select "SEP IRA IRA Roth IRA 401(k) Roth 401(k) 403(b) Roth 403(b) 457(b) Roth 457(b) H…" at bounding box center [409, 77] width 118 height 18
select select "taxable"
click at [350, 68] on select "SEP IRA IRA Roth IRA 401(k) Roth 401(k) 403(b) Roth 403(b) 457(b) Roth 457(b) H…" at bounding box center [409, 77] width 118 height 18
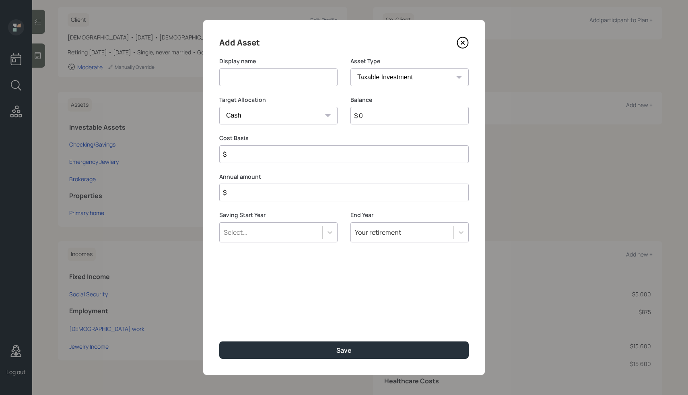
click at [287, 122] on select "Cash Conservative Balanced Aggressive" at bounding box center [278, 116] width 118 height 18
click at [391, 83] on select "SEP IRA IRA Roth IRA 401(k) Roth 401(k) 403(b) Roth 403(b) 457(b) Roth 457(b) H…" at bounding box center [409, 77] width 118 height 18
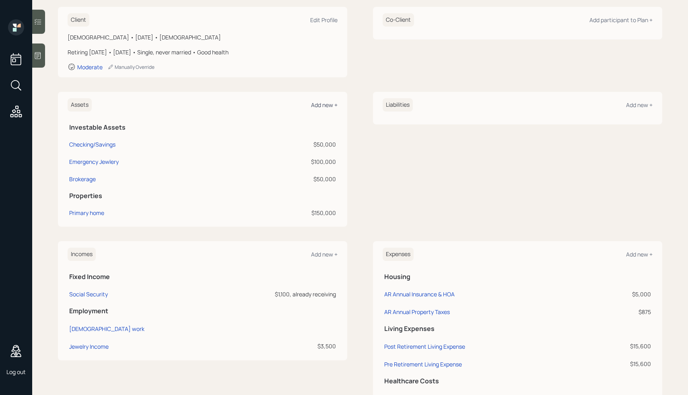
click at [321, 107] on div "Add new +" at bounding box center [324, 105] width 27 height 8
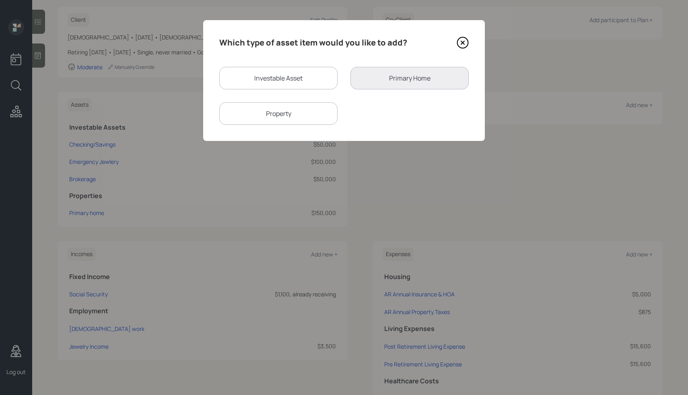
click at [292, 82] on div "Investable Asset" at bounding box center [278, 78] width 118 height 23
select select "taxable"
select select "balanced"
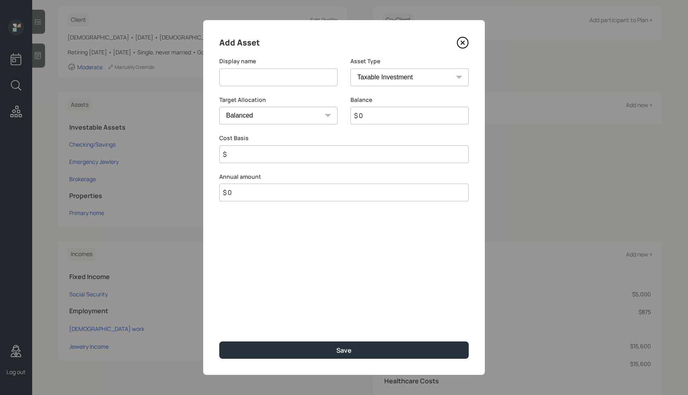
click at [391, 78] on select "SEP IRA IRA Roth IRA 401(k) Roth 401(k) 403(b) Roth 403(b) 457(b) Roth 457(b) H…" at bounding box center [409, 77] width 118 height 18
select select "emergency_fund"
click at [350, 68] on select "SEP IRA IRA Roth IRA 401(k) Roth 401(k) 403(b) Roth 403(b) 457(b) Roth 457(b) H…" at bounding box center [409, 77] width 118 height 18
click at [303, 110] on input "$ 0" at bounding box center [343, 116] width 249 height 18
click at [261, 79] on input at bounding box center [278, 77] width 118 height 18
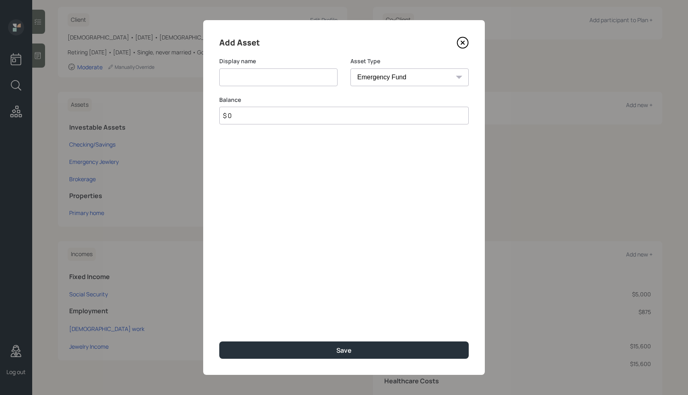
click at [461, 45] on icon at bounding box center [463, 43] width 12 height 12
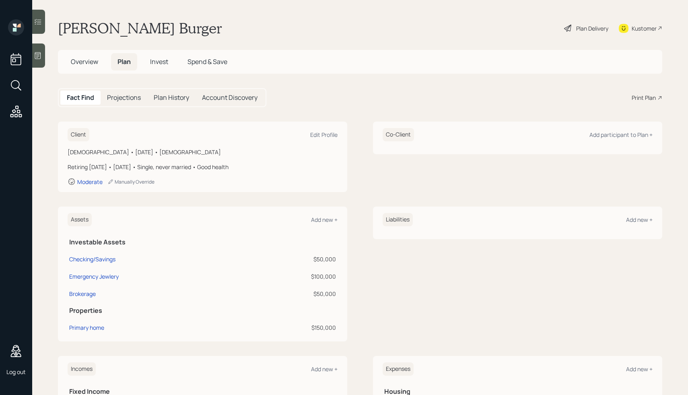
click at [160, 67] on h5 "Invest" at bounding box center [159, 61] width 31 height 17
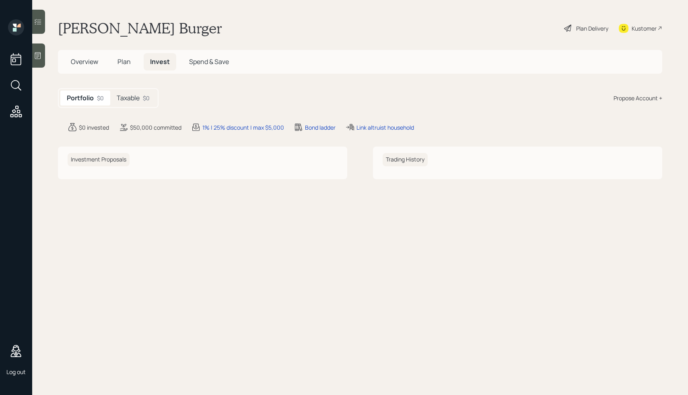
click at [140, 98] on h5 "Taxable" at bounding box center [128, 98] width 23 height 8
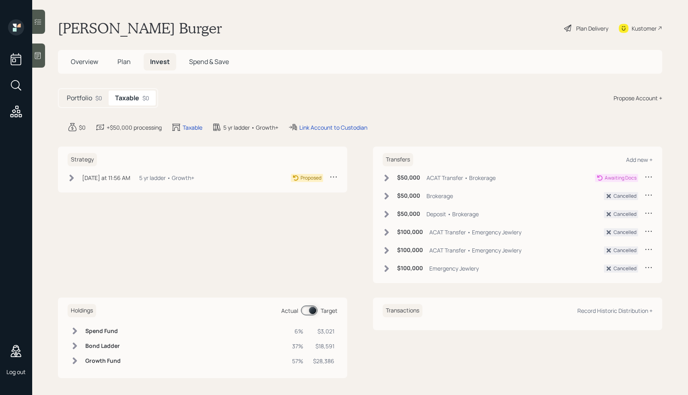
click at [650, 194] on icon at bounding box center [649, 195] width 8 height 8
click at [619, 208] on div "Edit transfer" at bounding box center [624, 210] width 58 height 8
select select "ce7d112c-2bfc-4854-9589-cb717c3974d0"
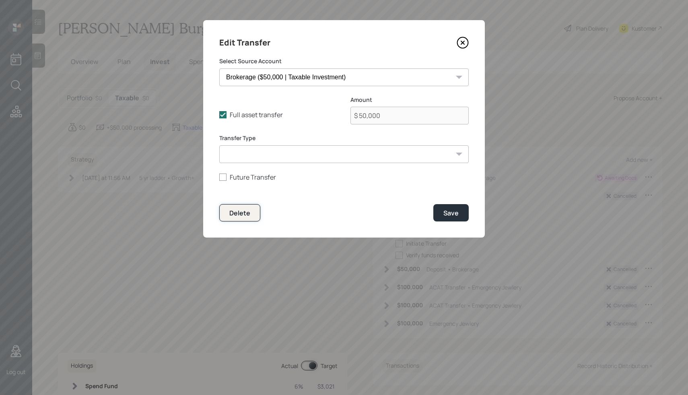
click at [230, 210] on div "Delete" at bounding box center [239, 212] width 21 height 9
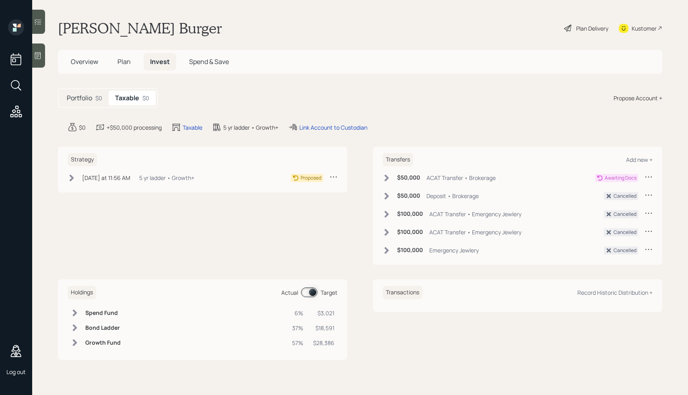
click at [645, 194] on icon at bounding box center [649, 195] width 8 height 8
click at [603, 211] on div "Edit transfer" at bounding box center [624, 210] width 58 height 8
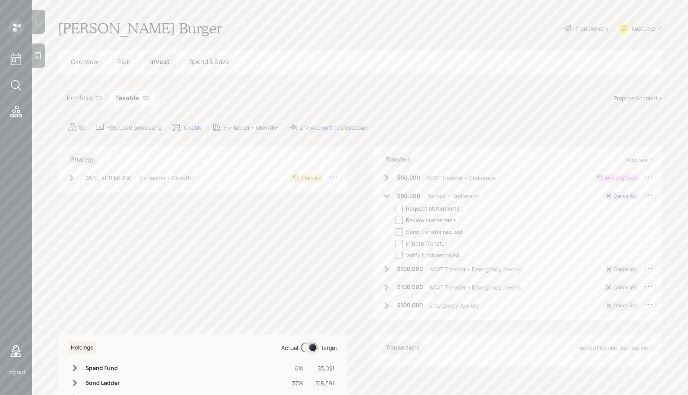
select select "ce7d112c-2bfc-4854-9589-cb717c3974d0"
select select "deposit"
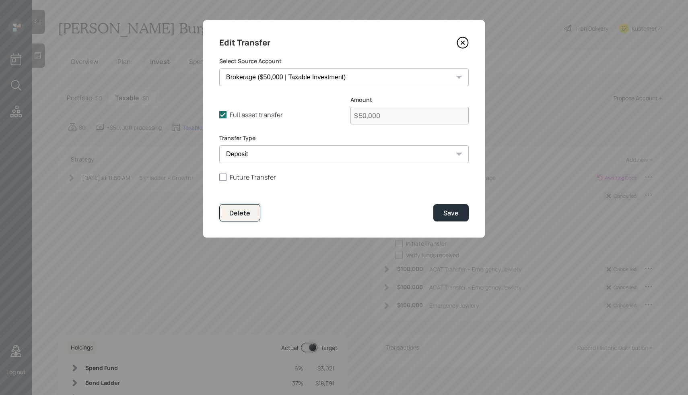
click at [235, 210] on div "Delete" at bounding box center [239, 212] width 21 height 9
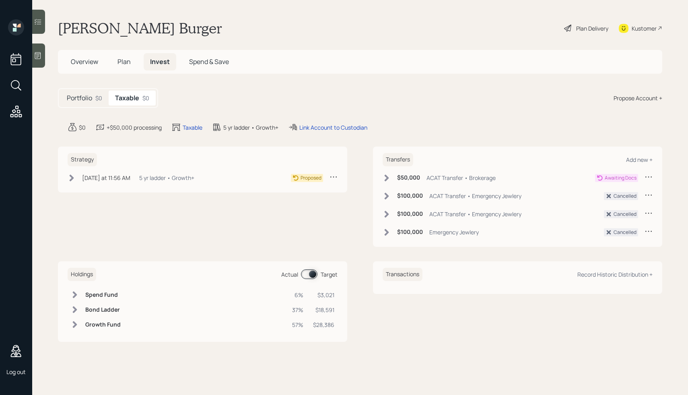
click at [650, 196] on icon at bounding box center [649, 195] width 8 height 8
click at [616, 207] on div "Edit transfer" at bounding box center [624, 210] width 58 height 8
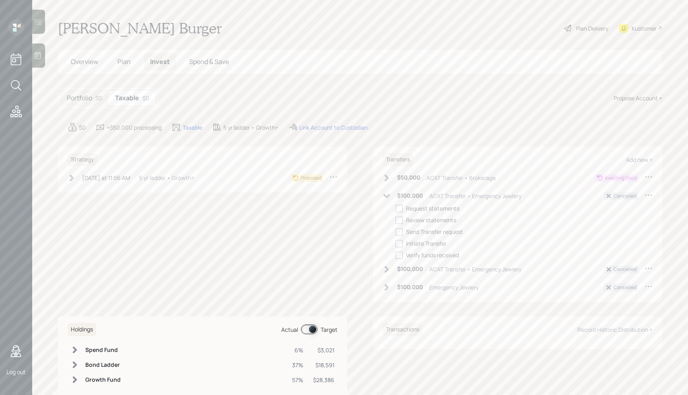
select select "374b0f66-6361-4af0-b41e-6d47cd03c024"
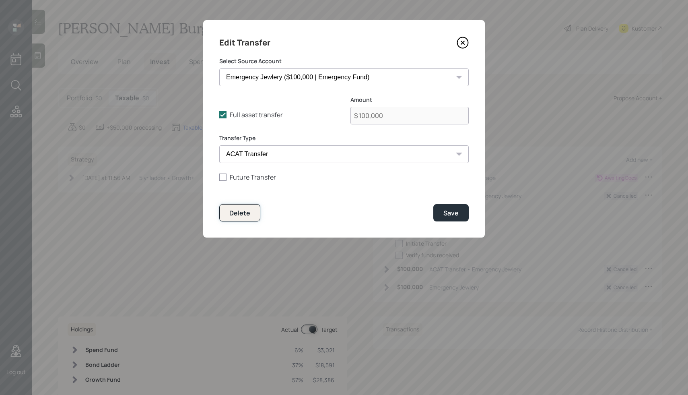
click at [228, 212] on button "Delete" at bounding box center [239, 212] width 41 height 17
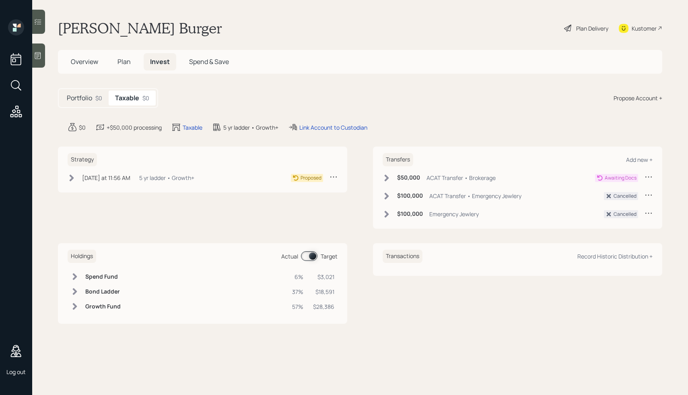
click at [650, 197] on icon at bounding box center [649, 195] width 8 height 8
click at [621, 208] on div "Edit transfer" at bounding box center [624, 210] width 58 height 8
select select "374b0f66-6361-4af0-b41e-6d47cd03c024"
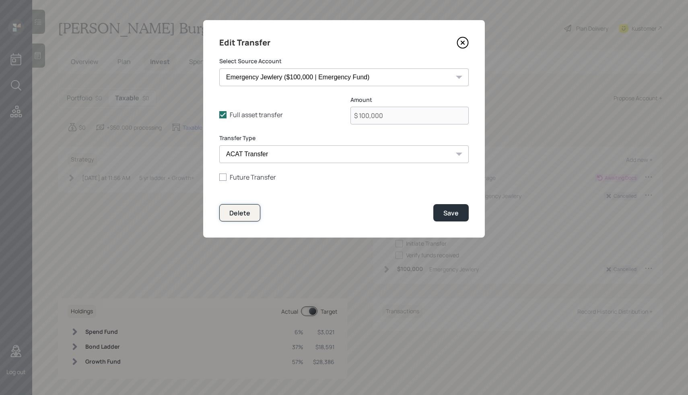
click at [233, 208] on button "Delete" at bounding box center [239, 212] width 41 height 17
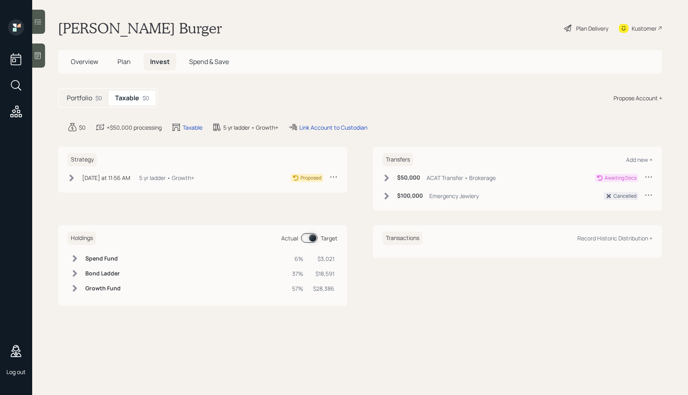
click at [648, 191] on icon at bounding box center [649, 195] width 8 height 8
click at [602, 211] on div "Edit transfer" at bounding box center [624, 210] width 58 height 8
select select "374b0f66-6361-4af0-b41e-6d47cd03c024"
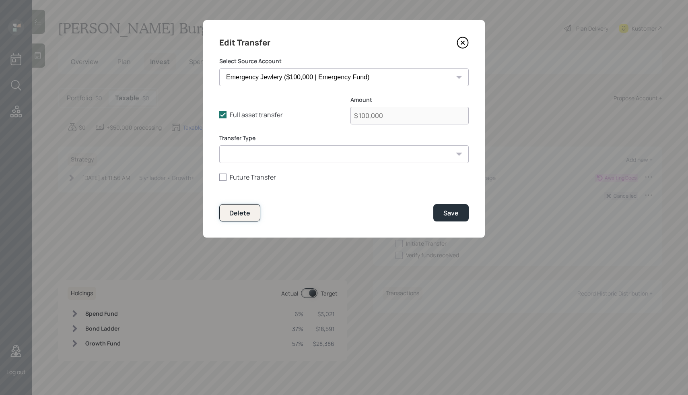
click at [240, 219] on button "Delete" at bounding box center [239, 212] width 41 height 17
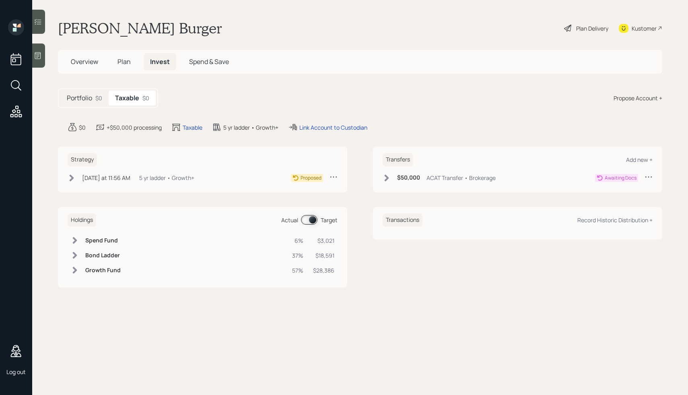
click at [463, 319] on main "Falk Burger Plan Delivery Kustomer Overview Plan Invest Spend & Save Portfolio …" at bounding box center [360, 197] width 656 height 395
click at [422, 140] on main "Falk Burger Plan Delivery Kustomer Overview Plan Invest Spend & Save Portfolio …" at bounding box center [360, 197] width 656 height 395
click at [114, 60] on h5 "Plan" at bounding box center [124, 61] width 26 height 17
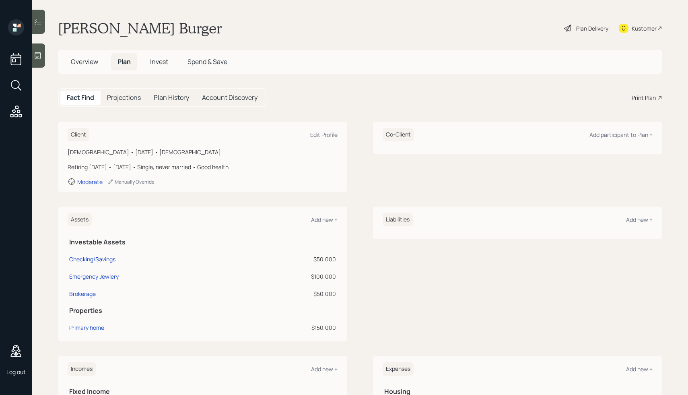
click at [645, 97] on div "Print Plan" at bounding box center [644, 97] width 24 height 8
click at [163, 64] on span "Invest" at bounding box center [159, 61] width 18 height 9
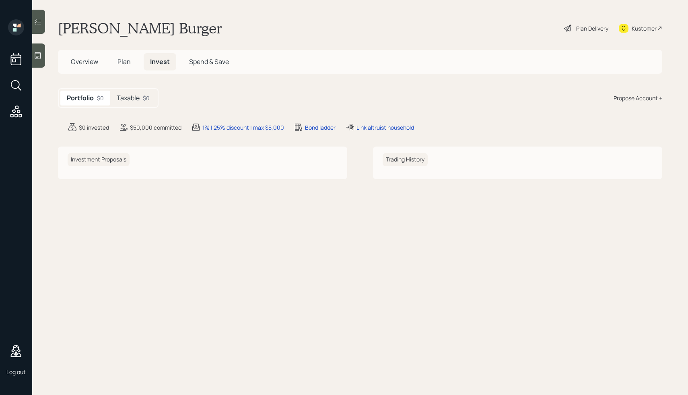
click at [137, 102] on h5 "Taxable" at bounding box center [128, 98] width 23 height 8
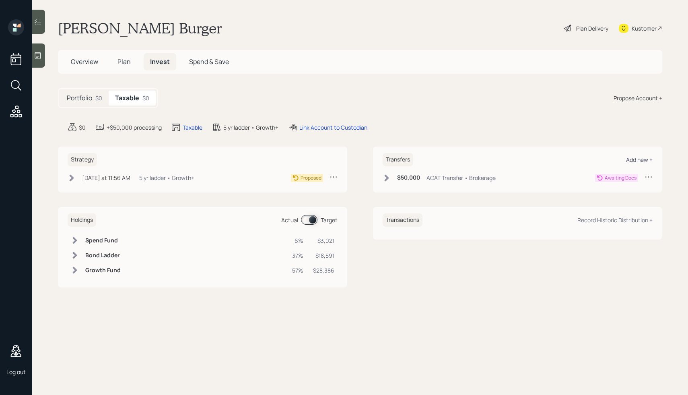
click at [648, 159] on div "Add new +" at bounding box center [639, 160] width 27 height 8
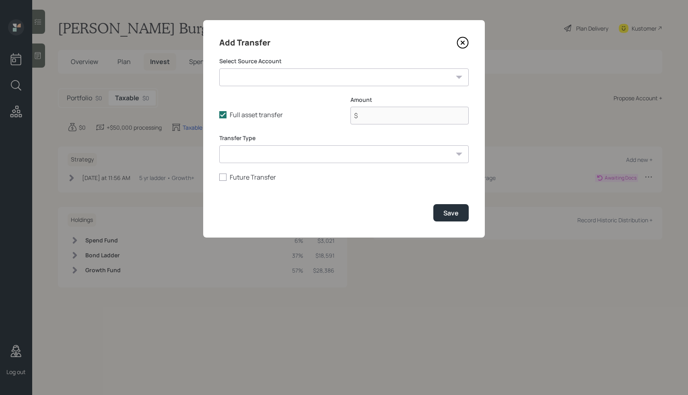
click at [353, 73] on select "Checking/Savings ($50,000 | Checking / Savings) Emergency Jewlery ($100,000 | E…" at bounding box center [343, 77] width 249 height 18
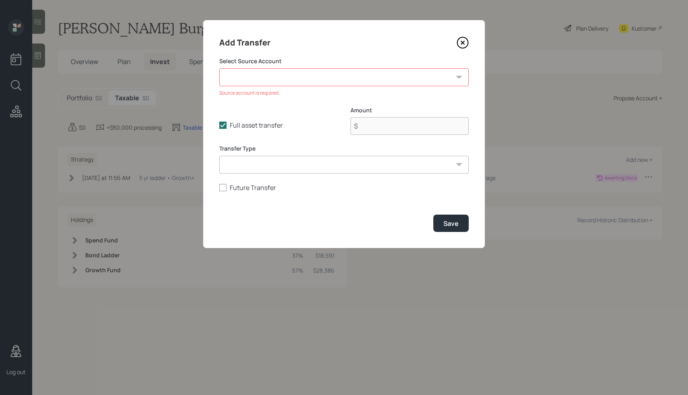
click at [460, 39] on icon at bounding box center [463, 43] width 12 height 12
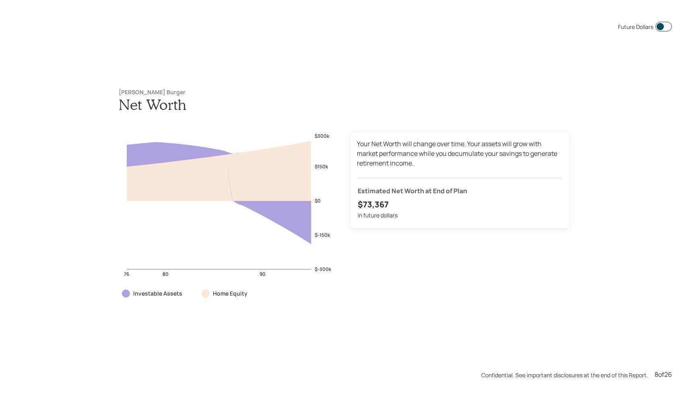
scroll to position [2763, 0]
